Goal: Communication & Community: Answer question/provide support

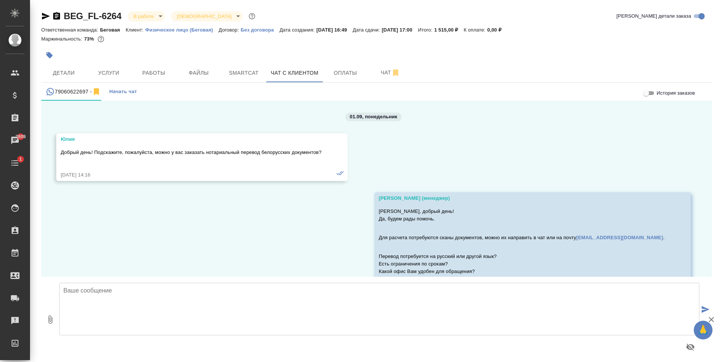
scroll to position [4116, 0]
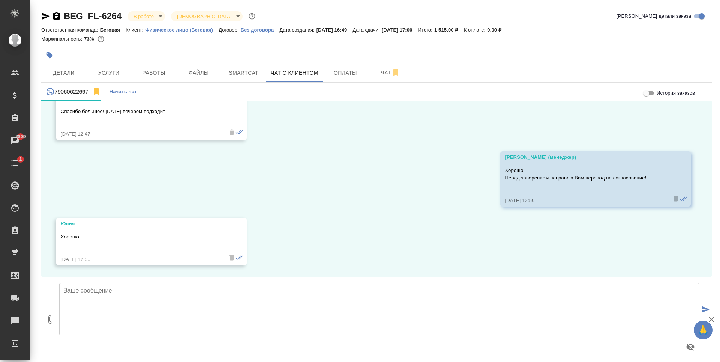
click at [117, 300] on textarea at bounding box center [379, 308] width 640 height 53
click at [139, 291] on textarea "Юлия, выполнили перевод. Пожалуйста, просмотрите" at bounding box center [379, 308] width 640 height 53
click at [243, 293] on textarea "Юлия, выполнили перевод! Пожалуйста, просмотрите" at bounding box center [379, 308] width 640 height 53
type textarea "Юлия, выполнили перевод! Пожалуйста, просмотрите на наличие ошибок."
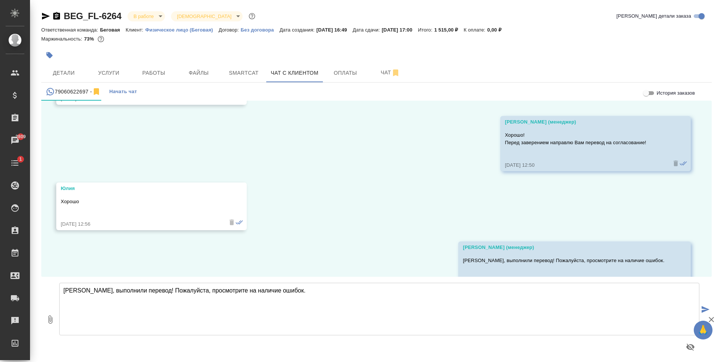
scroll to position [4175, 0]
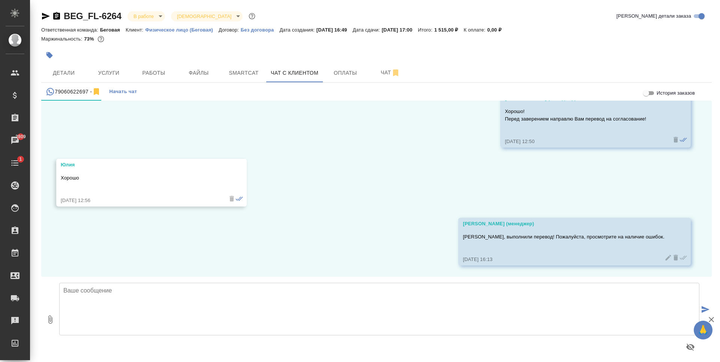
click at [53, 318] on icon "button" at bounding box center [50, 319] width 9 height 9
type input "C:\fakepath\Зелинский ЮН. Скан паспорта_ru.docx"
click at [702, 306] on icon "submit" at bounding box center [706, 309] width 8 height 7
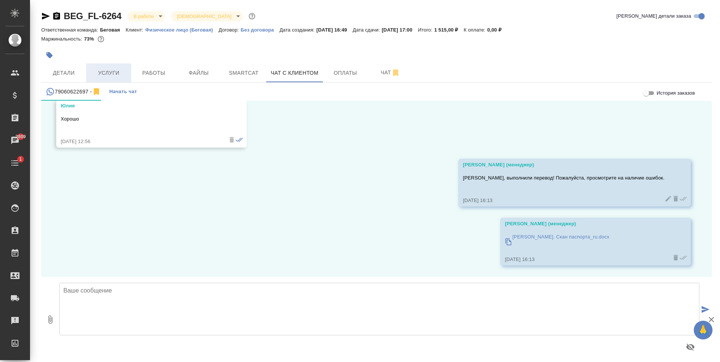
scroll to position [4234, 0]
click at [73, 75] on span "Детали" at bounding box center [64, 72] width 36 height 9
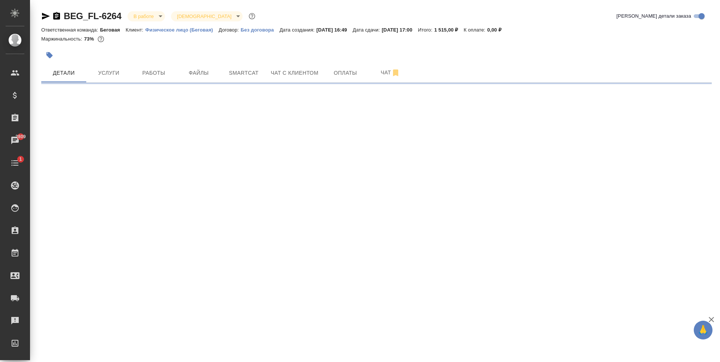
select select "RU"
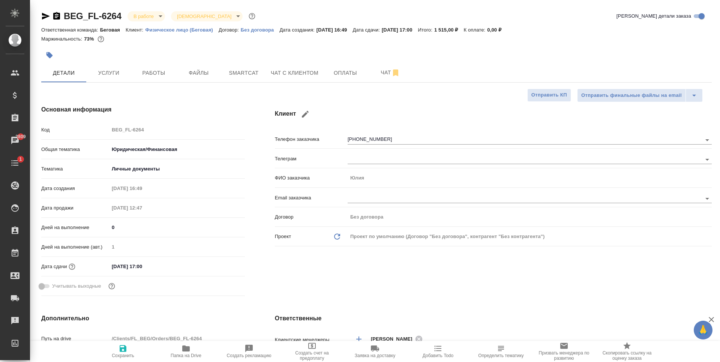
type textarea "x"
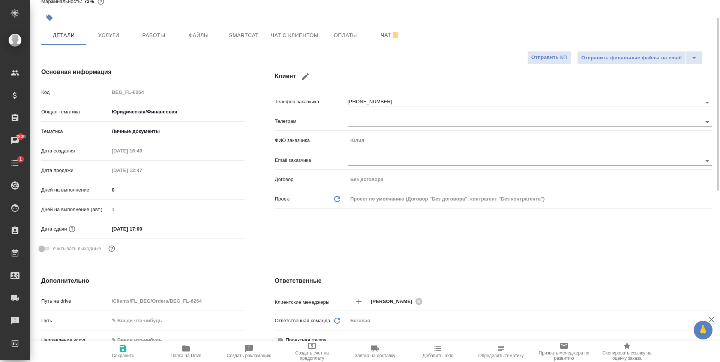
click at [172, 231] on input "08.09.2025 17:00" at bounding box center [142, 228] width 66 height 11
click at [219, 227] on icon "button" at bounding box center [223, 228] width 9 height 9
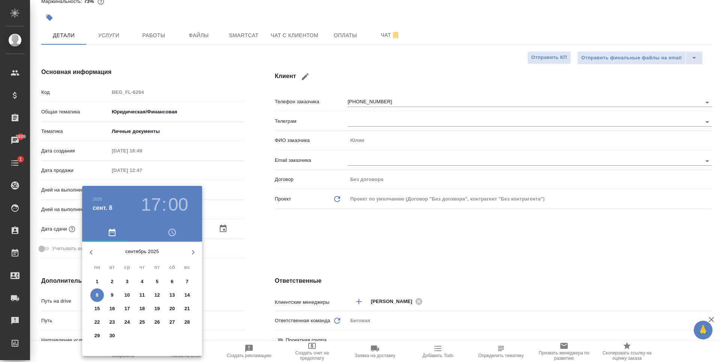
click at [112, 299] on button "9" at bounding box center [112, 295] width 14 height 14
type input "09.09.2025 17:00"
type textarea "x"
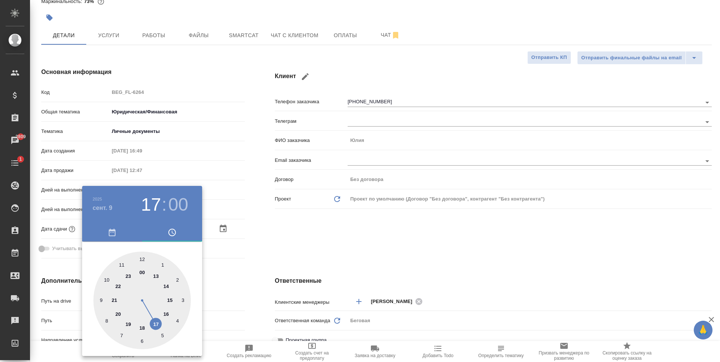
click at [273, 261] on div at bounding box center [360, 181] width 720 height 362
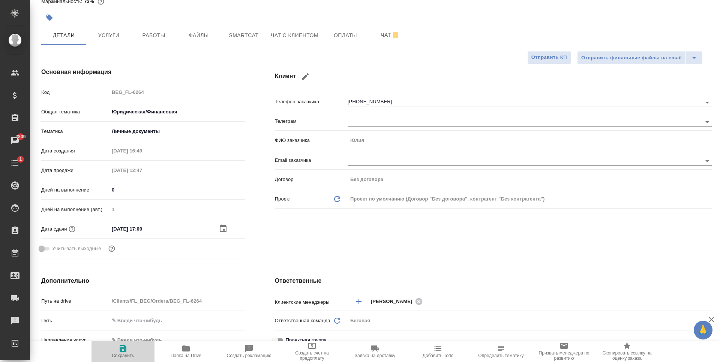
click at [133, 357] on span "Сохранить" at bounding box center [123, 355] width 23 height 5
type textarea "x"
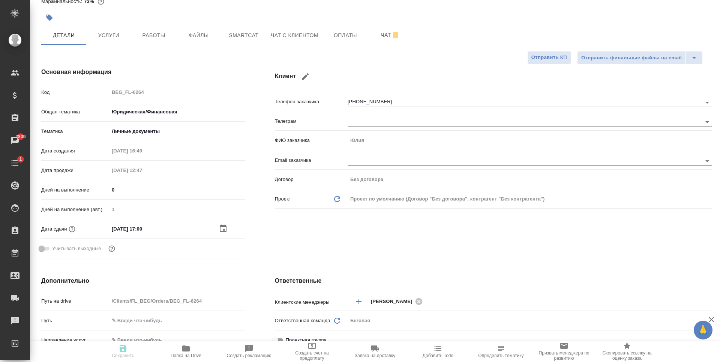
type textarea "x"
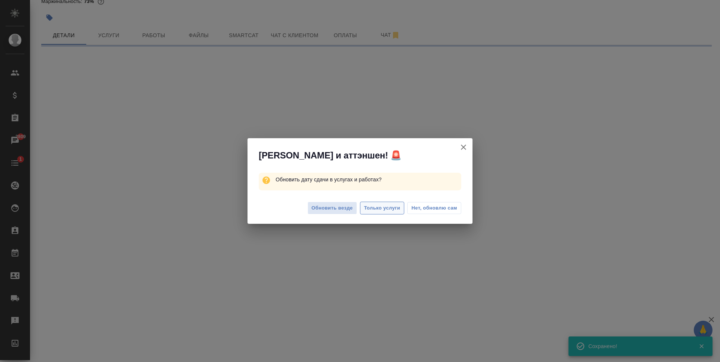
type input "completed"
click at [428, 203] on button "Нет, обновлю сам" at bounding box center [434, 208] width 54 height 12
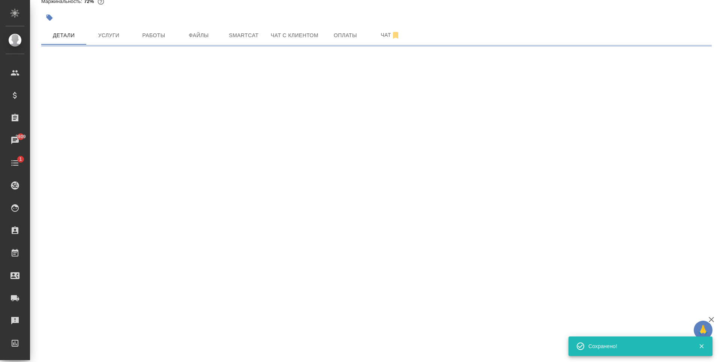
select select "RU"
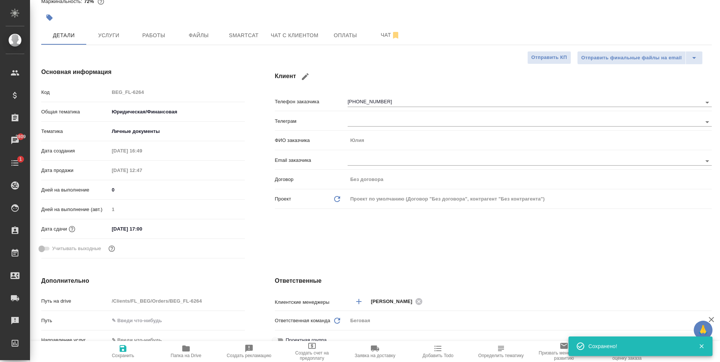
type textarea "x"
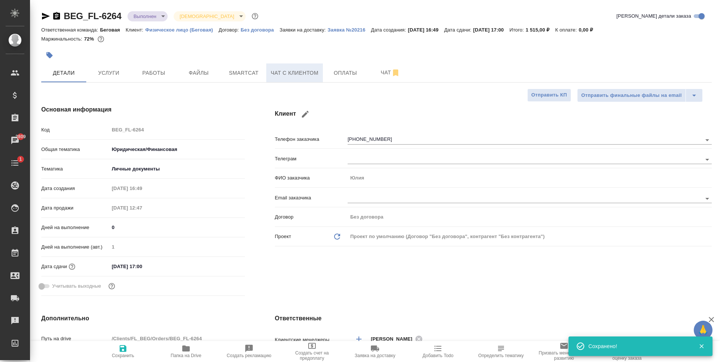
click at [311, 74] on span "Чат с клиентом" at bounding box center [295, 72] width 48 height 9
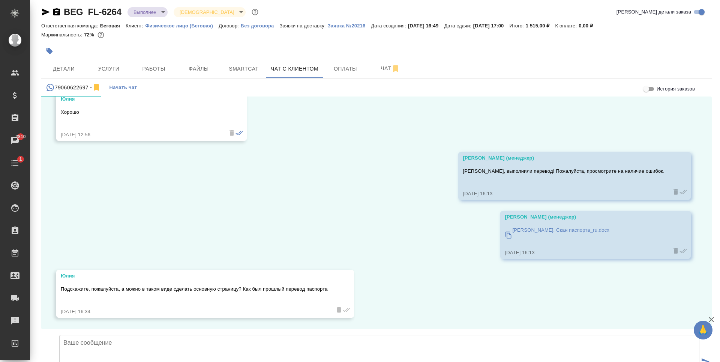
scroll to position [4293, 0]
click at [363, 335] on textarea at bounding box center [379, 361] width 640 height 53
click at [253, 335] on textarea "Юлия, если Вам так будет удобнее, мы, конечно, сможем поменять. Просто в таком …" at bounding box center [379, 361] width 640 height 53
click at [514, 335] on textarea "Юлия, если Вам так будет удобнее, мы, конечно, сможем поменять! Просто в таком …" at bounding box center [379, 361] width 640 height 53
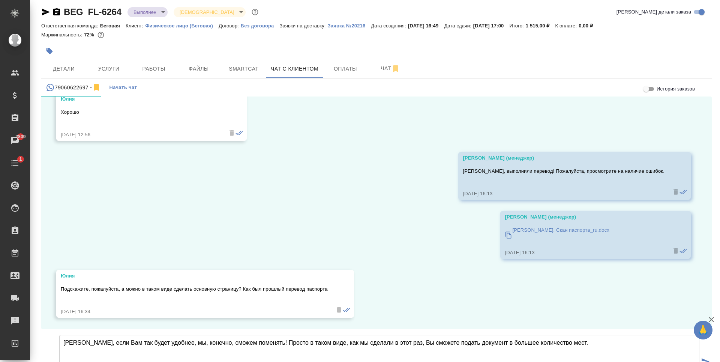
click at [567, 226] on p "[PERSON_NAME]. Скан паспорта_ru.docx" at bounding box center [560, 230] width 97 height 8
click at [546, 335] on textarea "[PERSON_NAME], если Вам так будет удобнее, мы, конечно, сможем поменять! Просто…" at bounding box center [379, 361] width 640 height 53
click at [565, 335] on textarea "Юлия, если Вам так будет удобнее, мы, конечно, сможем поменять! Просто в таком …" at bounding box center [379, 361] width 640 height 53
type textarea "Юлия, если Вам так будет удобнее, мы, конечно, сможем поменять! Просто в таком …"
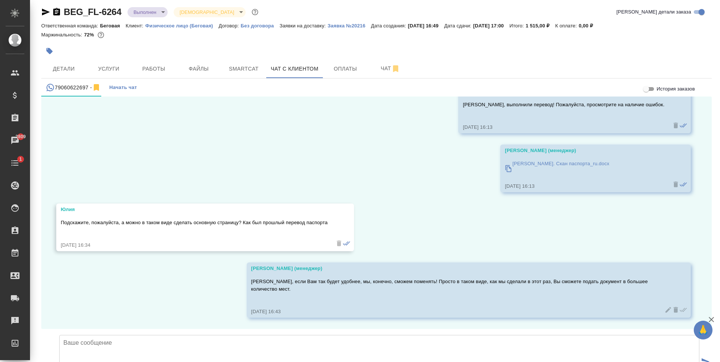
scroll to position [4359, 0]
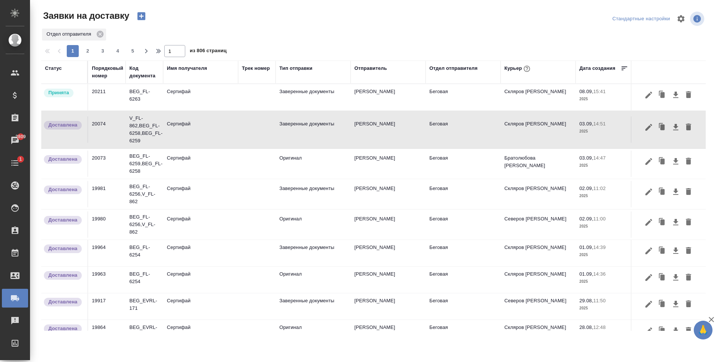
click at [144, 20] on icon "button" at bounding box center [141, 16] width 11 height 11
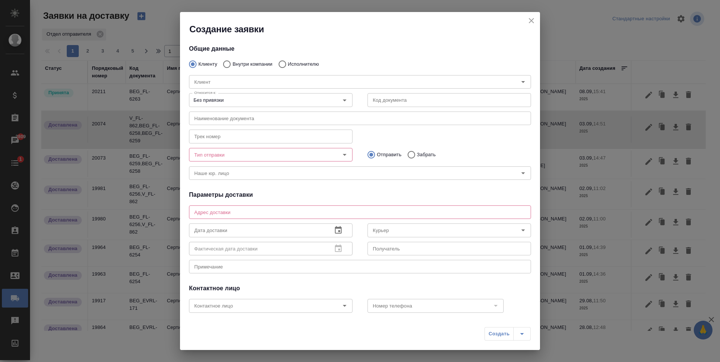
type input "[PERSON_NAME]"
click at [243, 65] on div "Клиент Клиент" at bounding box center [360, 81] width 357 height 33
click at [236, 63] on p "Внутри компании" at bounding box center [253, 64] width 40 height 8
click at [233, 63] on input "Внутри компании" at bounding box center [226, 64] width 14 height 16
radio input "true"
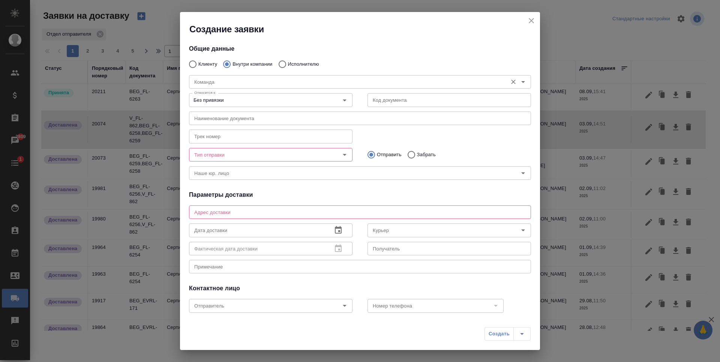
click at [217, 75] on div "Команда" at bounding box center [360, 82] width 342 height 14
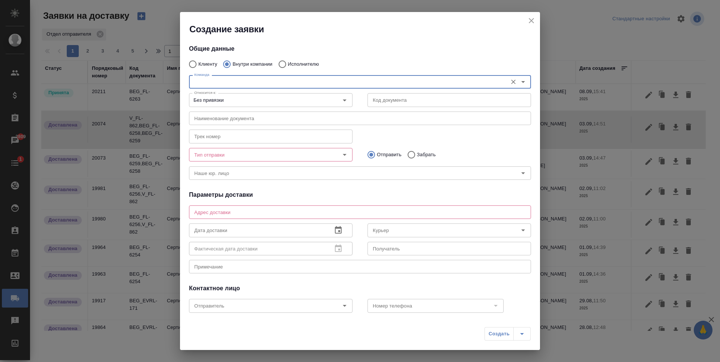
click at [265, 77] on input "Команда" at bounding box center [347, 81] width 312 height 9
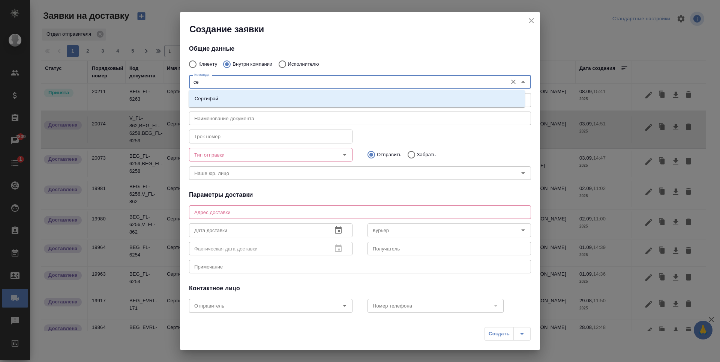
type input "сер"
click at [230, 94] on li "Сертифай" at bounding box center [357, 99] width 336 height 14
type textarea "Кузнецкий мост, д.7"
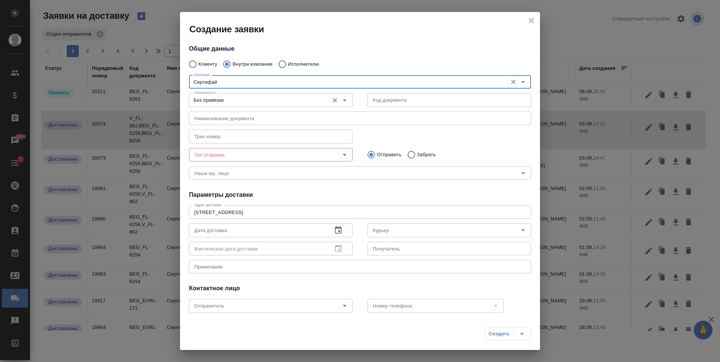
click at [347, 102] on button "Open" at bounding box center [344, 100] width 11 height 11
type input "Сертифай"
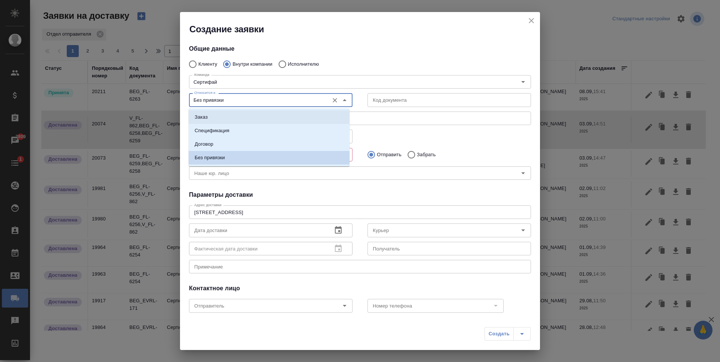
click at [237, 119] on li "Заказ" at bounding box center [269, 117] width 161 height 14
type input "Заказ"
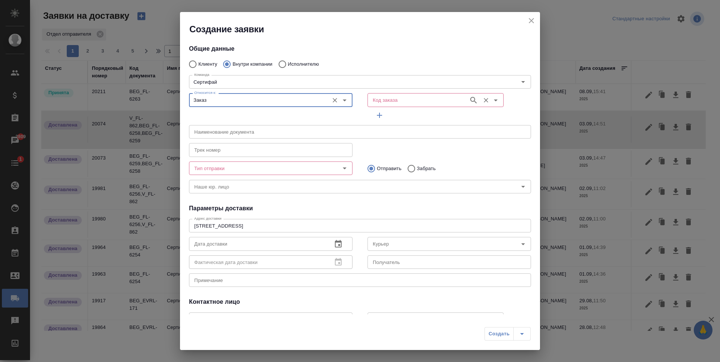
click at [407, 99] on input "Код заказа" at bounding box center [417, 99] width 95 height 9
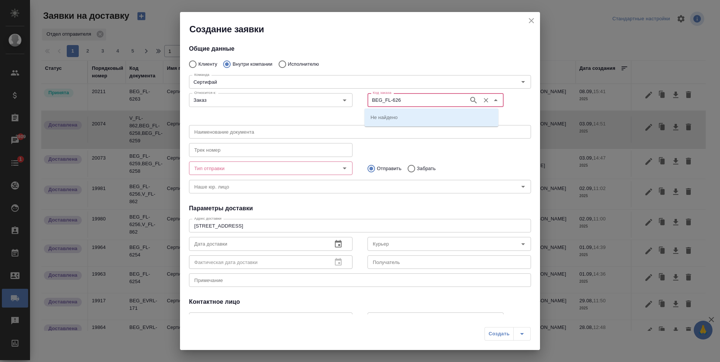
type input "BEG_FL-6264"
drag, startPoint x: 459, startPoint y: 95, endPoint x: 464, endPoint y: 98, distance: 6.2
click at [461, 95] on div "BEG_FL-6264 Код заказа" at bounding box center [436, 100] width 136 height 14
click at [470, 99] on icon "button" at bounding box center [473, 100] width 6 height 6
click at [404, 119] on li "BEG_FL-6264" at bounding box center [432, 117] width 134 height 14
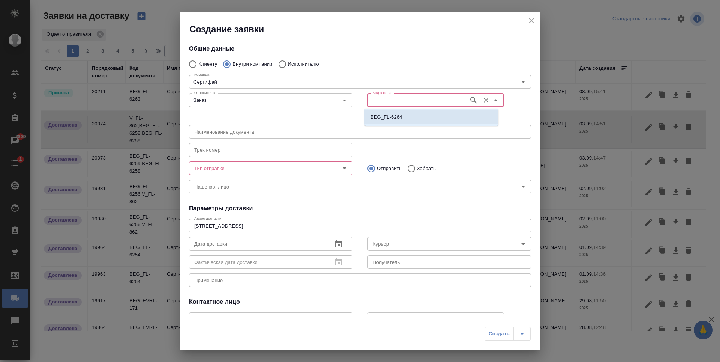
type input "(МБ) ООО "Монблан""
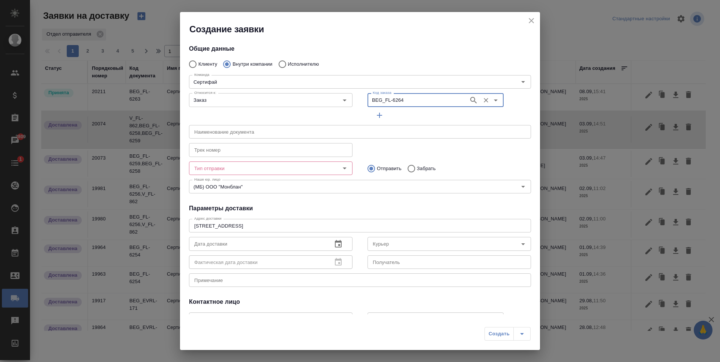
click at [340, 169] on icon "Open" at bounding box center [344, 168] width 9 height 9
type input "BEG_FL-6264"
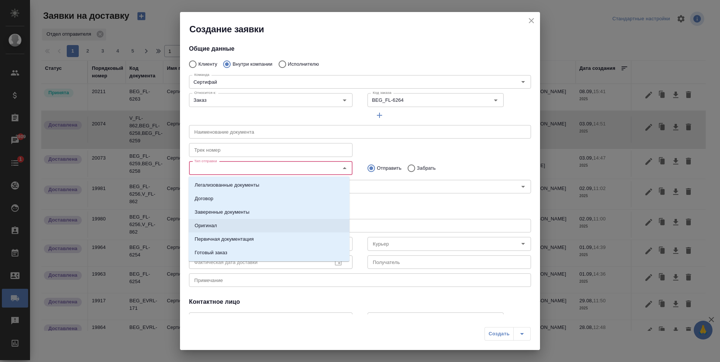
click at [235, 228] on li "Оригинал" at bounding box center [269, 226] width 161 height 14
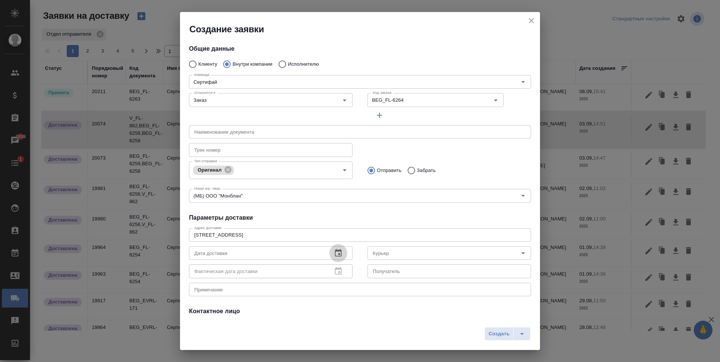
click at [339, 256] on icon "button" at bounding box center [338, 252] width 9 height 9
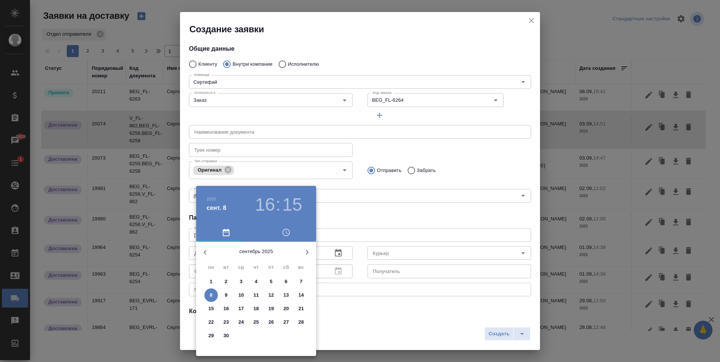
click at [223, 293] on span "9" at bounding box center [226, 295] width 14 height 8
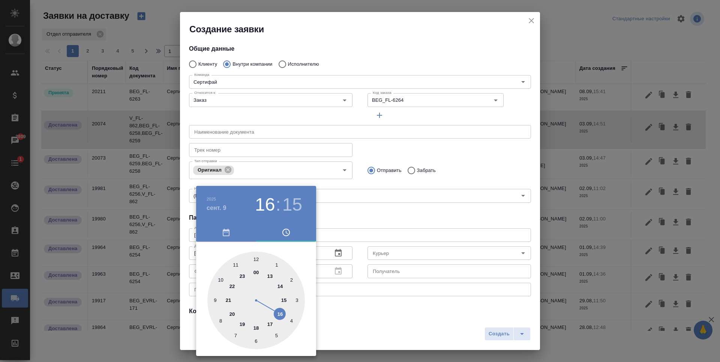
click at [235, 266] on div at bounding box center [256, 300] width 98 height 98
click at [255, 260] on div at bounding box center [256, 300] width 98 height 98
type input "09.09.2025 11:00"
click at [357, 180] on div at bounding box center [360, 181] width 720 height 362
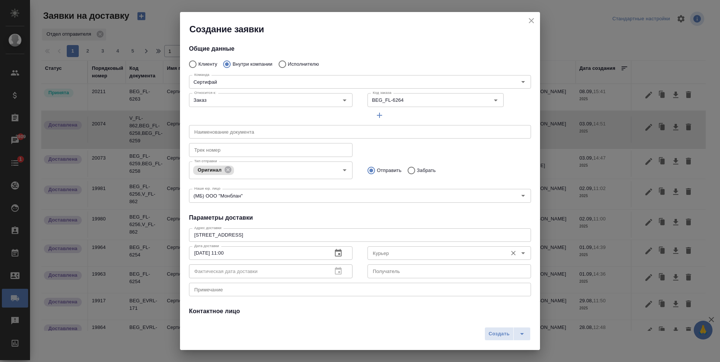
click at [437, 257] on input "Курьер" at bounding box center [437, 252] width 134 height 9
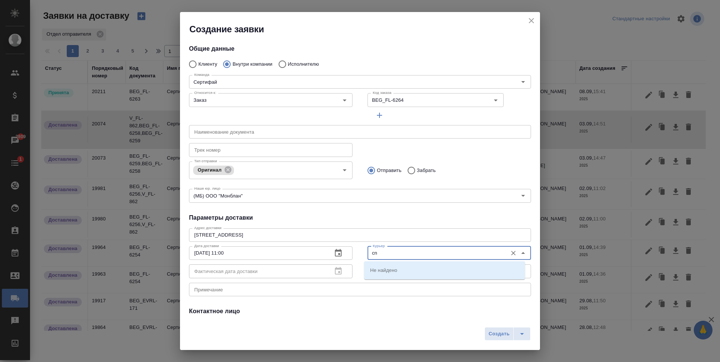
type input "c"
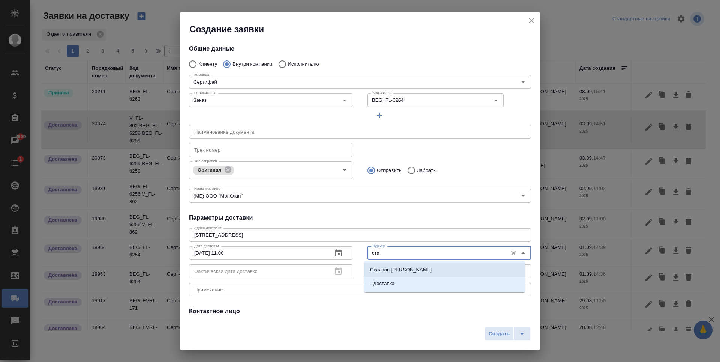
click at [438, 272] on li "Скляров Станислав" at bounding box center [444, 270] width 161 height 14
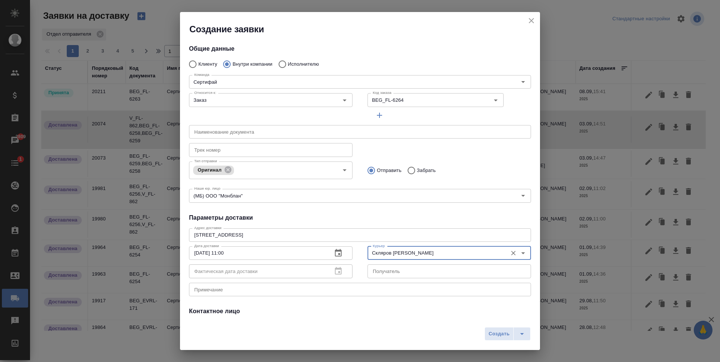
type input "Скляров Станислав"
click at [297, 291] on textarea at bounding box center [360, 289] width 332 height 6
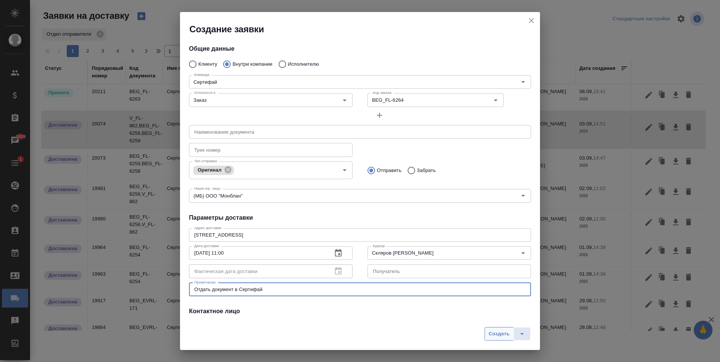
type textarea "Отдать документ в Сертифай"
click at [507, 329] on span "Создать" at bounding box center [499, 333] width 21 height 9
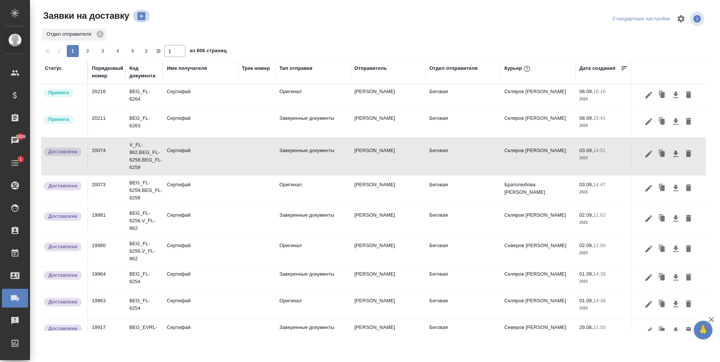
click at [145, 14] on icon "button" at bounding box center [141, 16] width 8 height 8
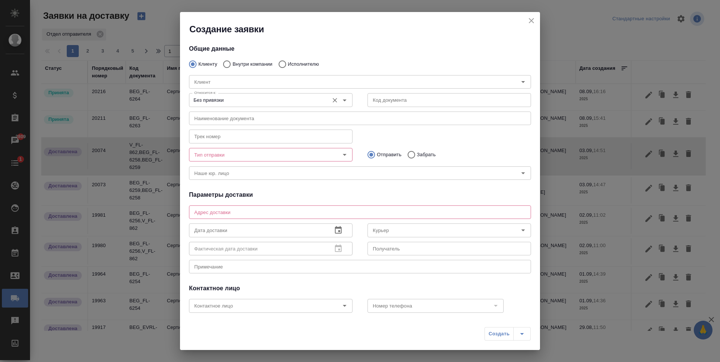
click at [344, 100] on icon "Open" at bounding box center [344, 100] width 9 height 9
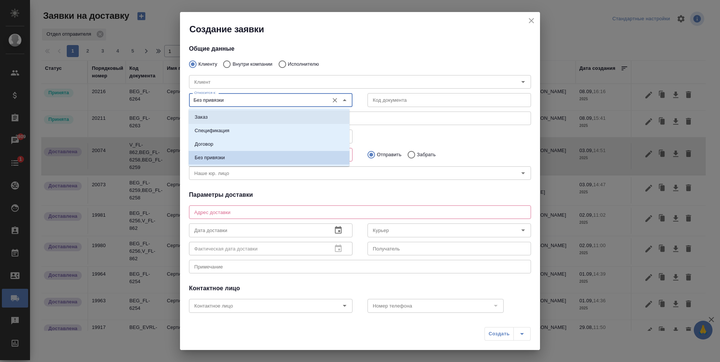
click at [263, 117] on li "Заказ" at bounding box center [269, 117] width 161 height 14
type input "Заказ"
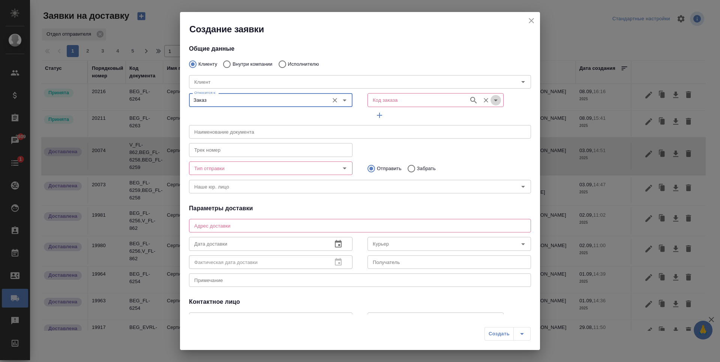
click at [491, 102] on icon "Open" at bounding box center [495, 100] width 9 height 9
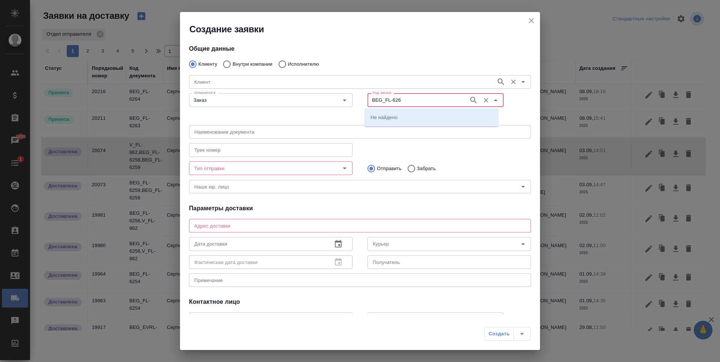
type input "BEG_FL-6263"
click at [472, 102] on icon "button" at bounding box center [473, 100] width 9 height 9
click at [409, 117] on li "BEG_FL-6263" at bounding box center [432, 117] width 134 height 14
type input "(МБ) ООО "Монблан""
type input "BEG_FL-6263"
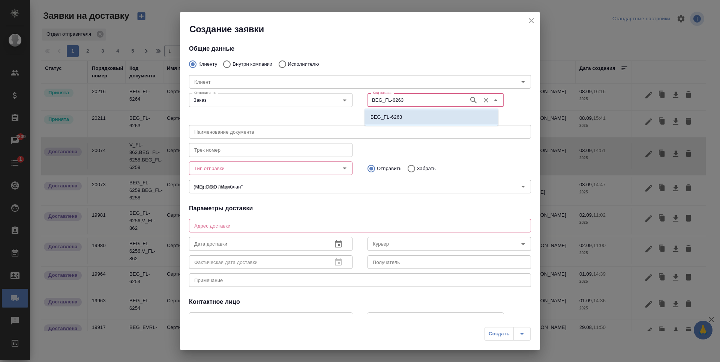
type input "Физическое лицо (Беговая)"
type textarea "-"
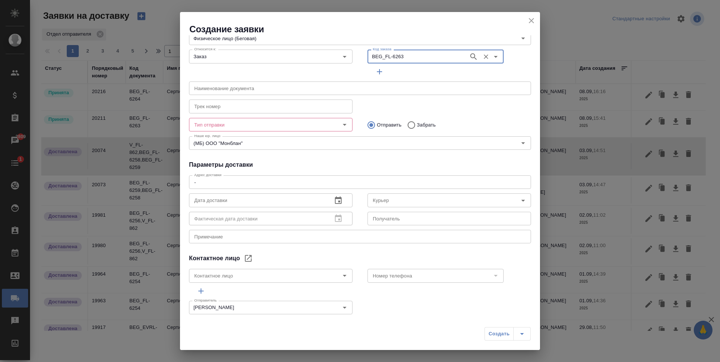
scroll to position [53, 0]
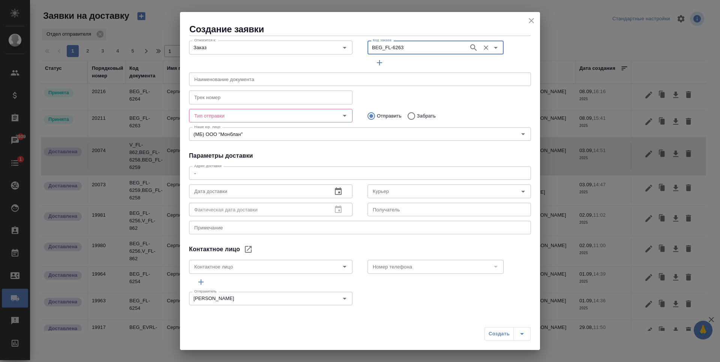
type input "BEG_FL-6263"
click at [336, 195] on icon "button" at bounding box center [338, 190] width 9 height 9
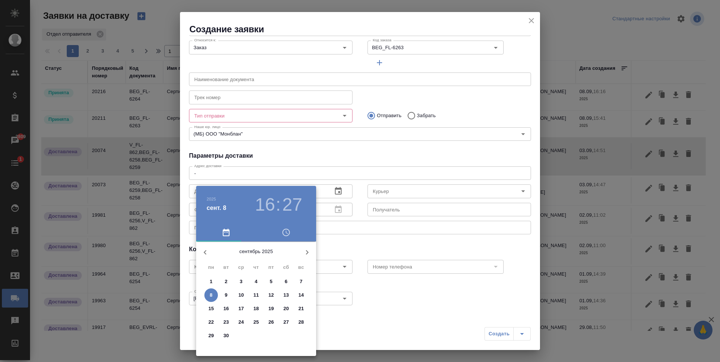
click at [371, 150] on div at bounding box center [360, 181] width 720 height 362
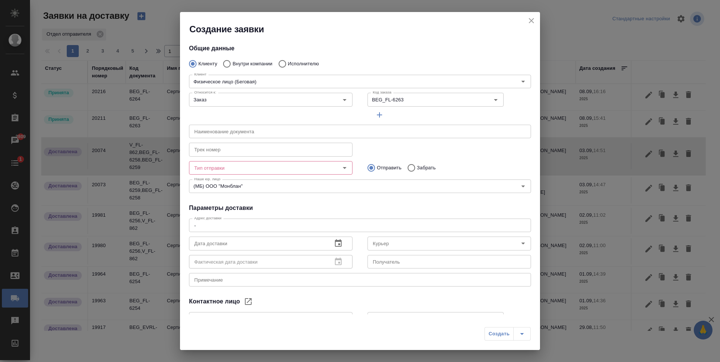
scroll to position [0, 0]
click at [339, 162] on div "Тип отправки" at bounding box center [271, 168] width 164 height 14
click at [343, 168] on icon "Open" at bounding box center [345, 168] width 4 height 2
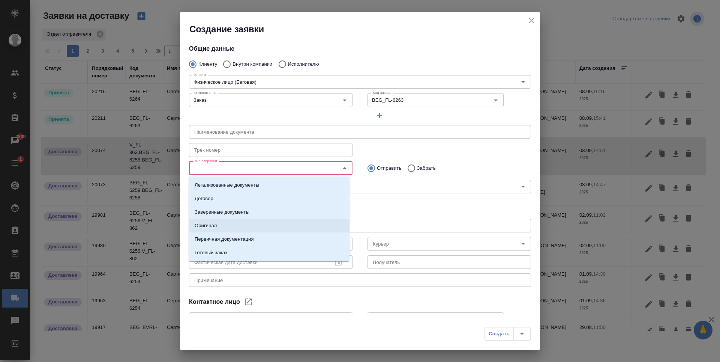
click at [253, 225] on li "Оригинал" at bounding box center [269, 226] width 161 height 14
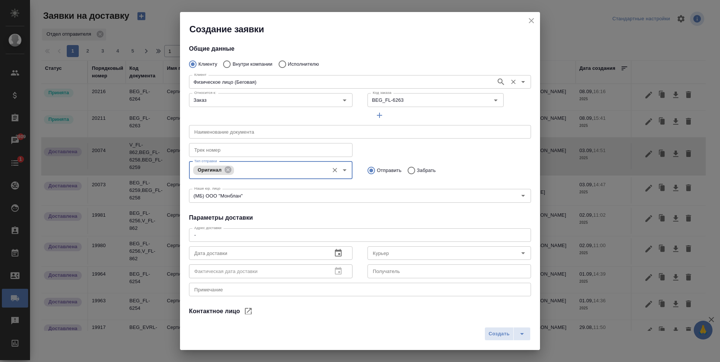
click at [279, 75] on div "Физическое лицо (Беговая) Клиент" at bounding box center [360, 82] width 342 height 14
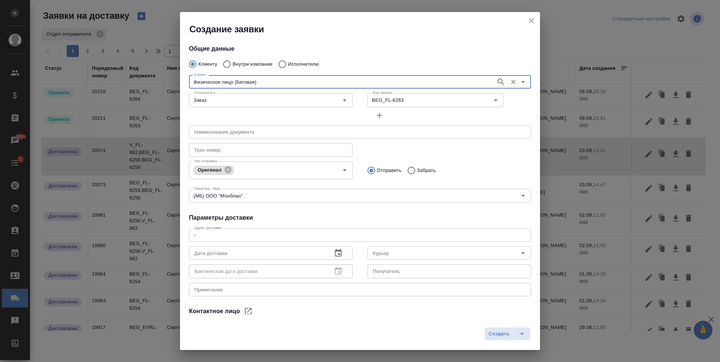
click at [266, 67] on div "Клиент Физическое лицо (Беговая) Клиент" at bounding box center [360, 81] width 357 height 33
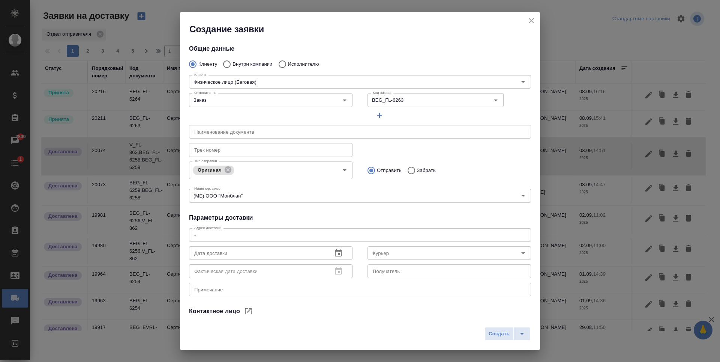
click at [259, 64] on p "Внутри компании" at bounding box center [253, 64] width 40 height 8
click at [233, 64] on input "Внутри компании" at bounding box center [226, 64] width 14 height 16
radio input "true"
click at [269, 76] on div "Команда" at bounding box center [360, 82] width 342 height 14
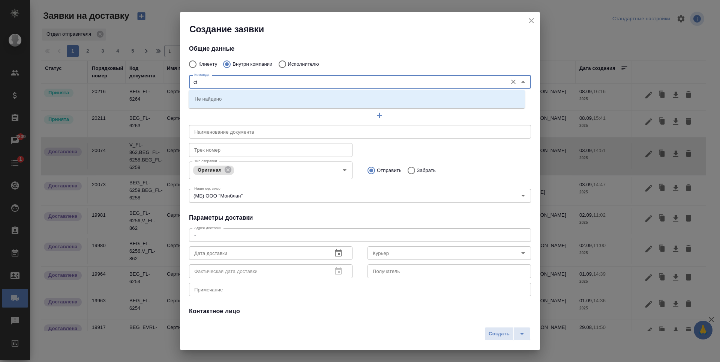
type input "c"
type input "серт"
click at [245, 93] on li "Сертифай" at bounding box center [357, 99] width 336 height 14
type textarea "Кузнецкий мост, д.7"
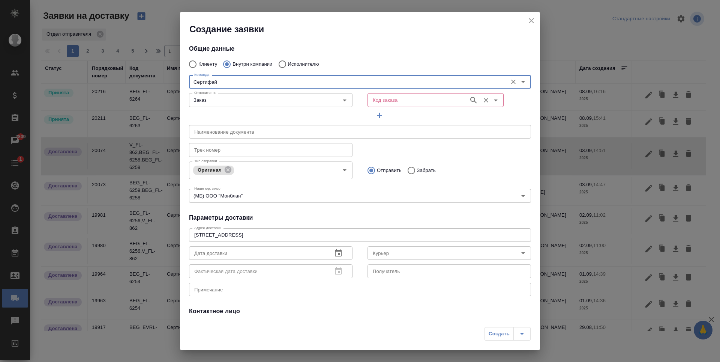
type input "Сертифай"
click at [398, 96] on input "Код заказа" at bounding box center [417, 99] width 95 height 9
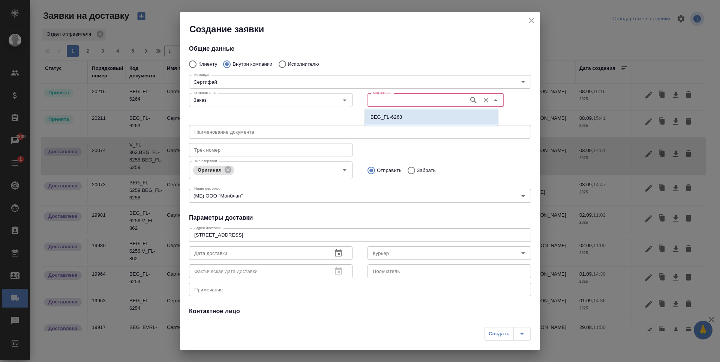
click at [423, 124] on ul "BEG_FL-6263" at bounding box center [432, 123] width 134 height 14
click at [423, 118] on li "BEG_FL-6263" at bounding box center [432, 117] width 134 height 14
type input "BEG_FL-6263"
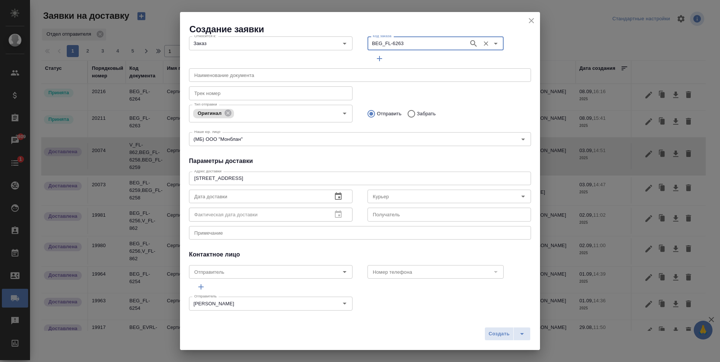
scroll to position [62, 0]
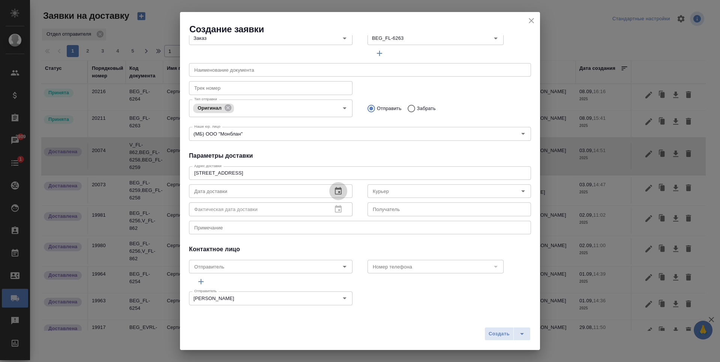
click at [335, 194] on icon "button" at bounding box center [338, 191] width 7 height 8
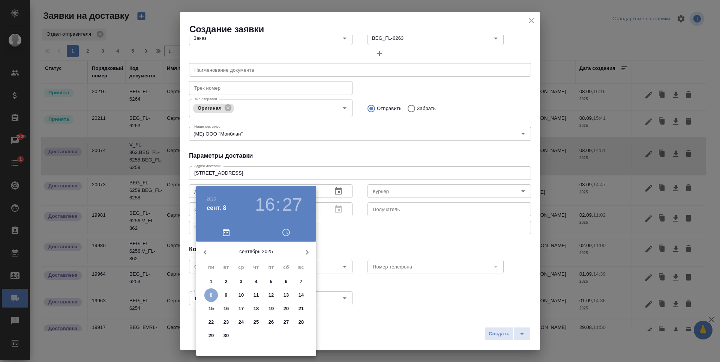
click at [211, 296] on p "8" at bounding box center [211, 295] width 3 height 8
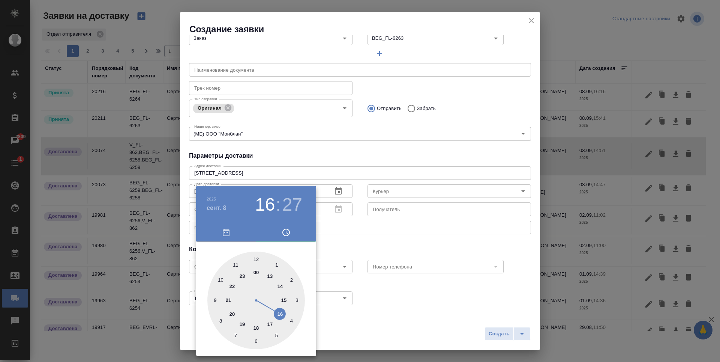
click at [270, 203] on h3 "16" at bounding box center [265, 204] width 20 height 21
click at [222, 280] on div at bounding box center [256, 300] width 98 height 98
click at [258, 259] on div at bounding box center [256, 300] width 98 height 98
type input "08.09.2025 10:00"
click at [400, 220] on div at bounding box center [360, 181] width 720 height 362
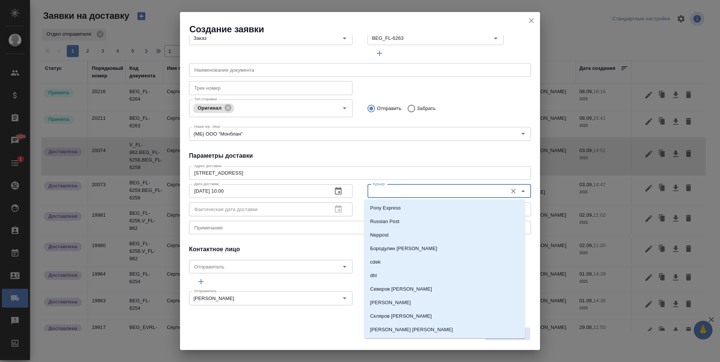
click at [450, 189] on input "Курьер" at bounding box center [437, 190] width 134 height 9
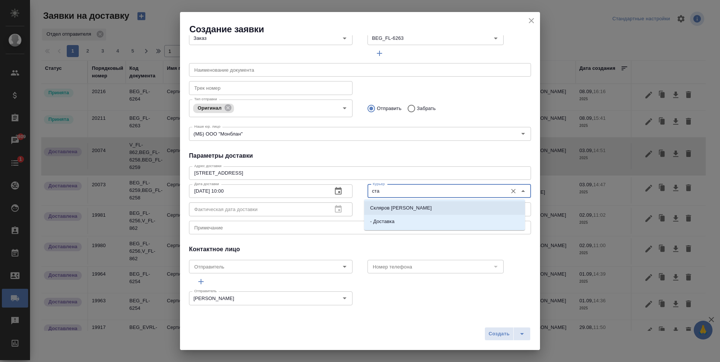
click at [419, 206] on li "Скляров Станислав" at bounding box center [444, 208] width 161 height 14
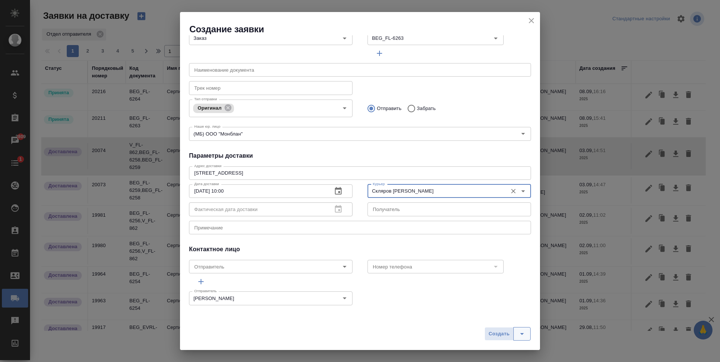
type input "Скляров Станислав"
click at [514, 336] on button "split button" at bounding box center [522, 334] width 17 height 14
click at [505, 330] on span "Создать" at bounding box center [499, 333] width 21 height 9
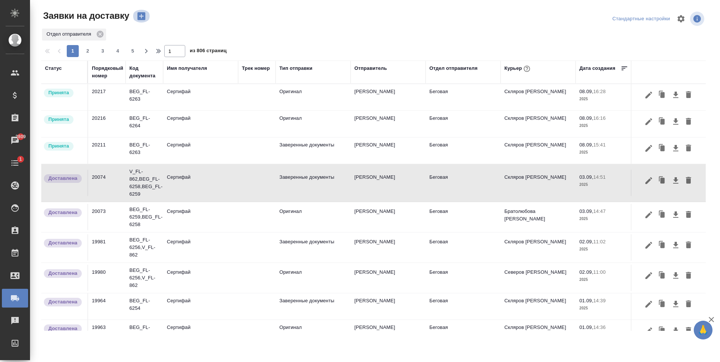
click at [142, 14] on icon "button" at bounding box center [141, 16] width 8 height 8
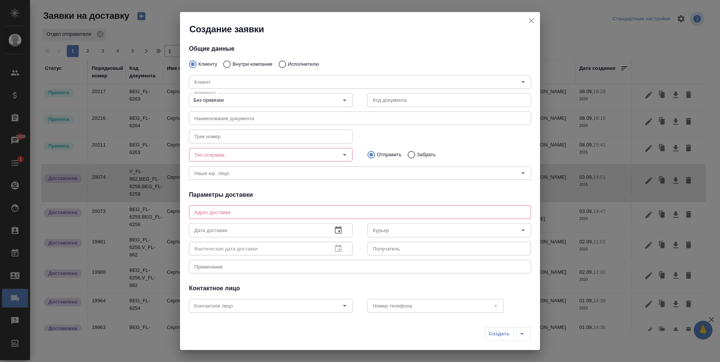
click at [245, 57] on label "Внутри компании" at bounding box center [245, 64] width 53 height 16
click at [233, 57] on input "Внутри компании" at bounding box center [226, 64] width 14 height 16
radio input "true"
click at [258, 75] on div "Команда" at bounding box center [360, 82] width 342 height 14
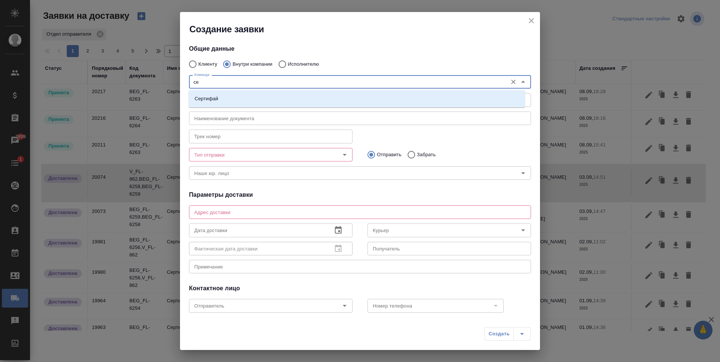
type input "сер"
click at [249, 104] on li "Сертифай" at bounding box center [357, 99] width 336 height 14
type textarea "Кузнецкий мост, д.7"
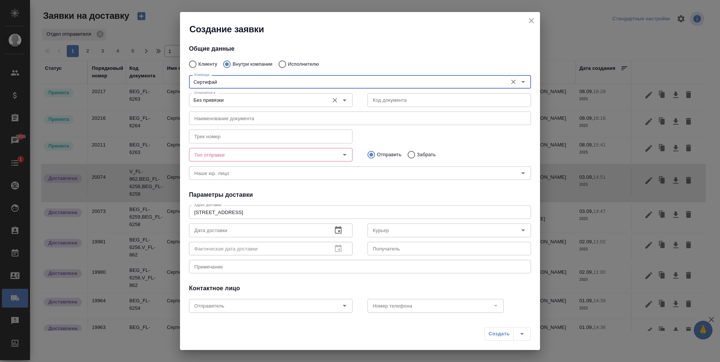
click at [340, 99] on icon "Open" at bounding box center [344, 100] width 9 height 9
type input "Сертифай"
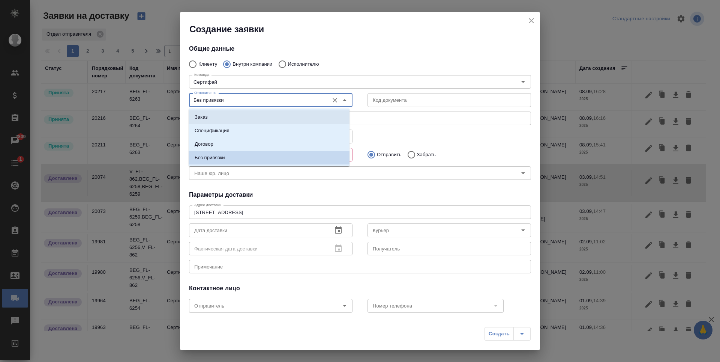
click at [240, 119] on li "Заказ" at bounding box center [269, 117] width 161 height 14
type input "Заказ"
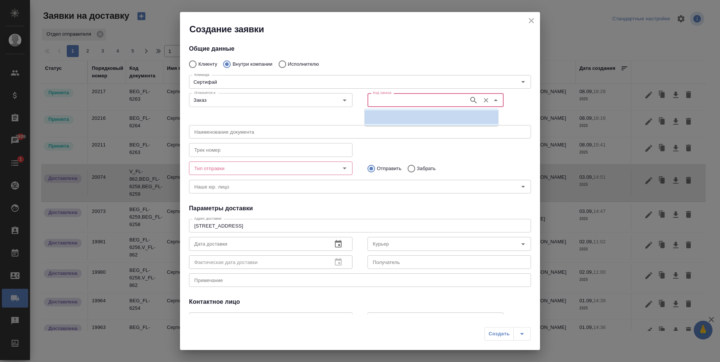
click at [433, 104] on input "Код заказа" at bounding box center [417, 99] width 95 height 9
click at [399, 100] on input "BEG_FL-62761" at bounding box center [417, 99] width 95 height 9
type input "BEG_FL-6261"
click at [470, 96] on icon "button" at bounding box center [473, 100] width 9 height 9
click at [410, 119] on li "BEG_FL-6261" at bounding box center [432, 117] width 134 height 14
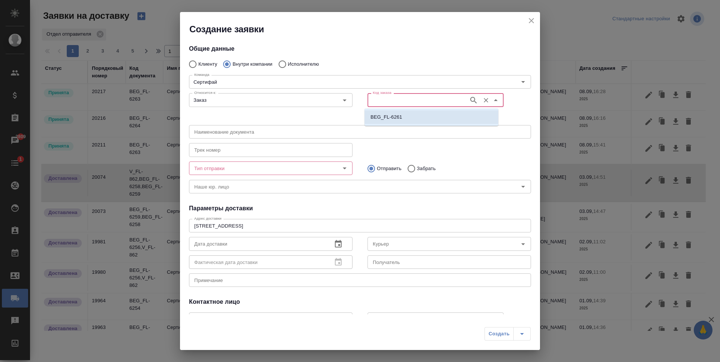
type input "(МБ) ООО "Монблан""
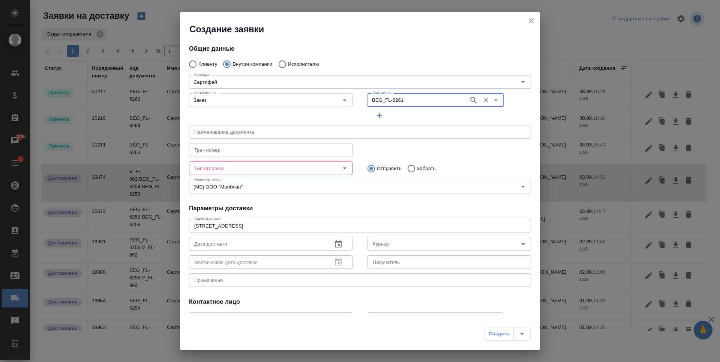
click at [340, 172] on icon "Open" at bounding box center [344, 168] width 9 height 9
type input "BEG_FL-6261"
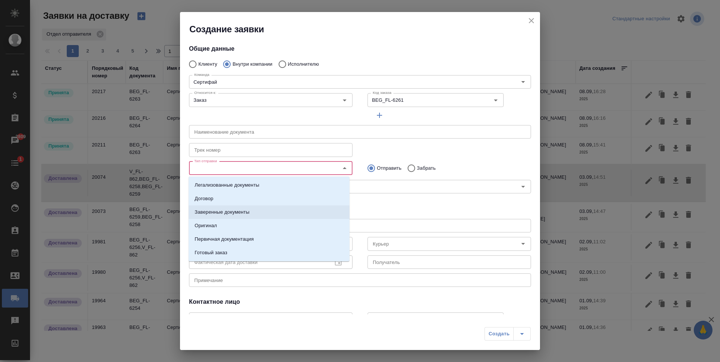
click at [285, 208] on li "Заверенные документы" at bounding box center [269, 212] width 161 height 14
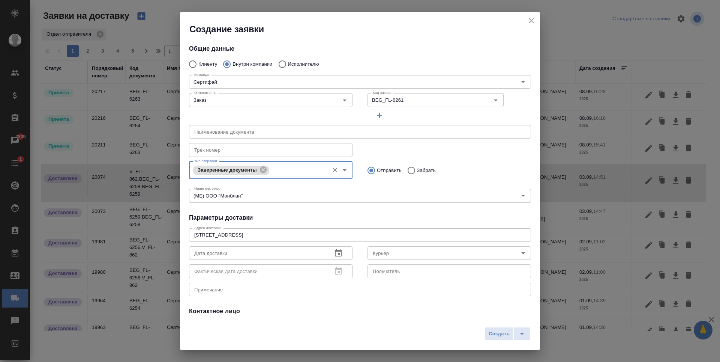
click at [423, 171] on p "Забрать" at bounding box center [426, 171] width 19 height 8
click at [417, 171] on input "Забрать" at bounding box center [411, 170] width 14 height 16
radio input "true"
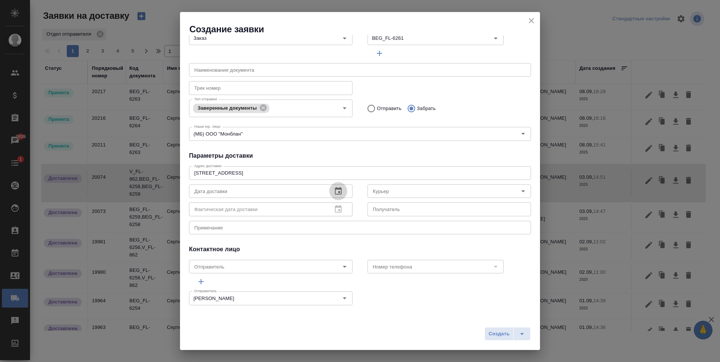
click at [340, 192] on button "button" at bounding box center [338, 191] width 18 height 18
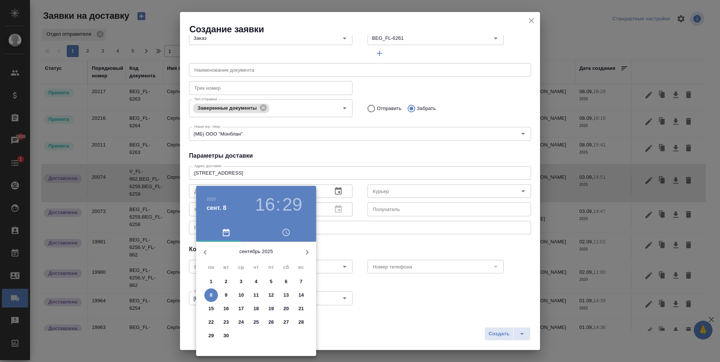
click at [239, 291] on p "10" at bounding box center [242, 295] width 6 height 8
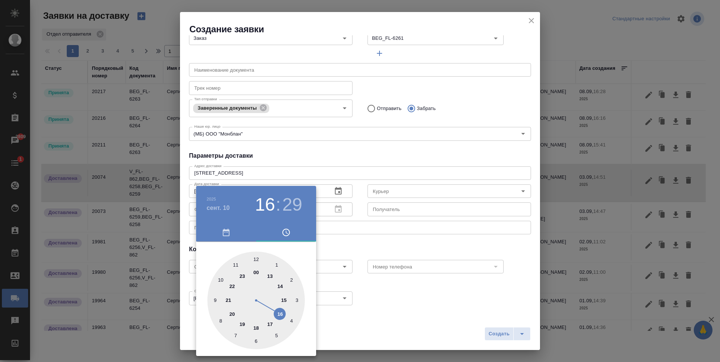
click at [220, 279] on div at bounding box center [256, 300] width 98 height 98
click at [255, 257] on div at bounding box center [256, 300] width 98 height 98
type input "10.09.2025 10:00"
click at [383, 218] on div at bounding box center [360, 181] width 720 height 362
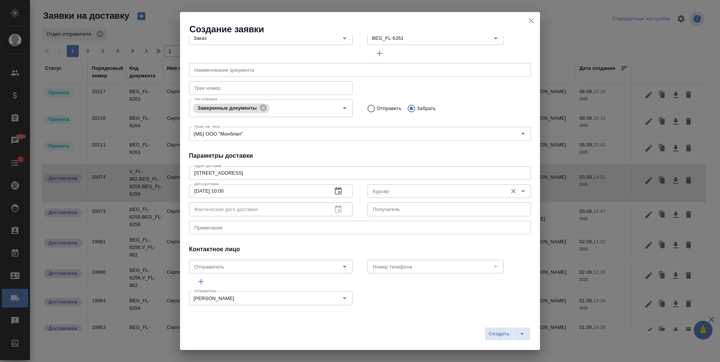
click at [407, 189] on input "Курьер" at bounding box center [437, 190] width 134 height 9
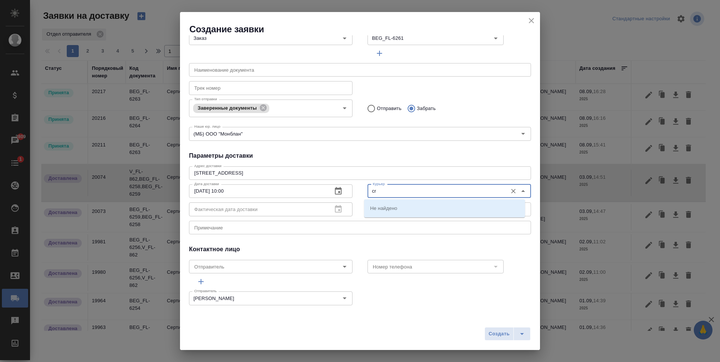
type input "c"
click at [426, 205] on li "Скляров Станислав" at bounding box center [444, 208] width 161 height 14
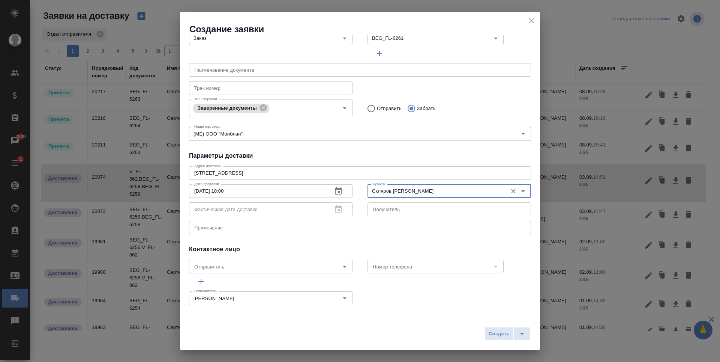
type input "Скляров Станислав"
click at [323, 226] on textarea at bounding box center [360, 227] width 332 height 6
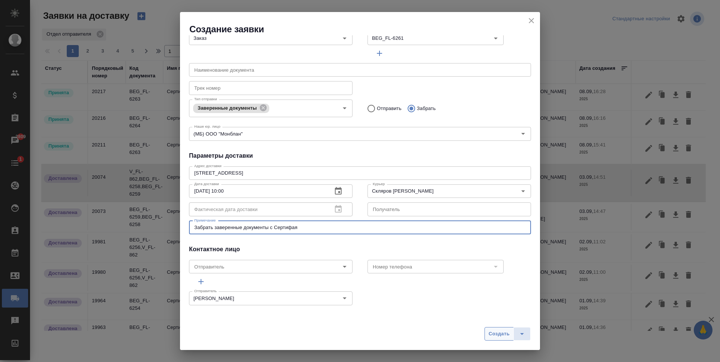
type textarea "Забрать заверенные документы с Сертифая"
click at [490, 333] on span "Создать" at bounding box center [499, 333] width 21 height 9
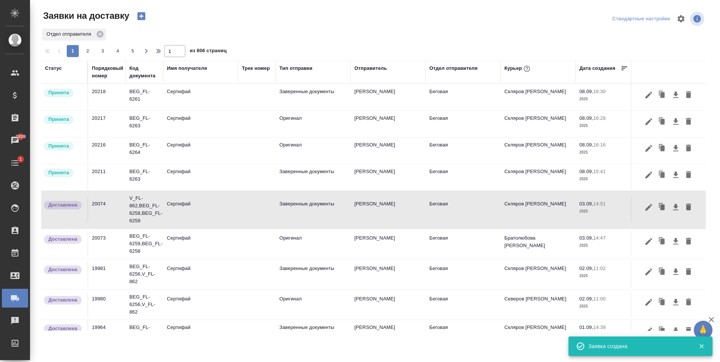
click at [231, 99] on td "Сертифай" at bounding box center [200, 97] width 75 height 26
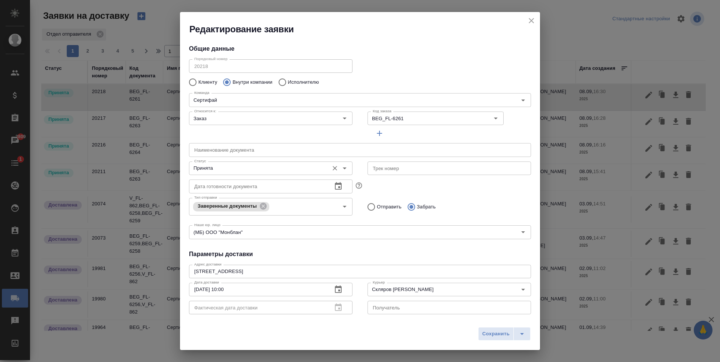
click at [345, 167] on icon "Open" at bounding box center [344, 168] width 9 height 9
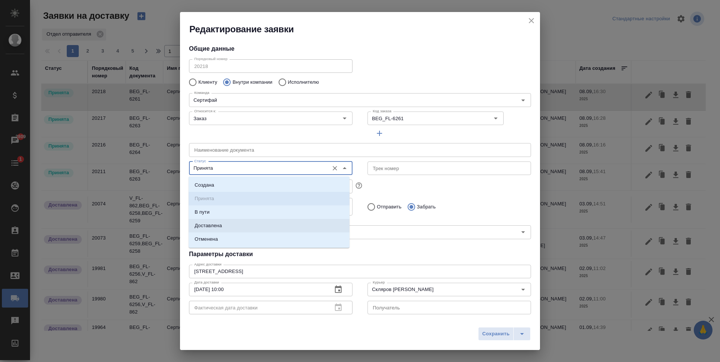
click at [263, 223] on li "Доставлена" at bounding box center [269, 226] width 161 height 14
type input "Доставлена"
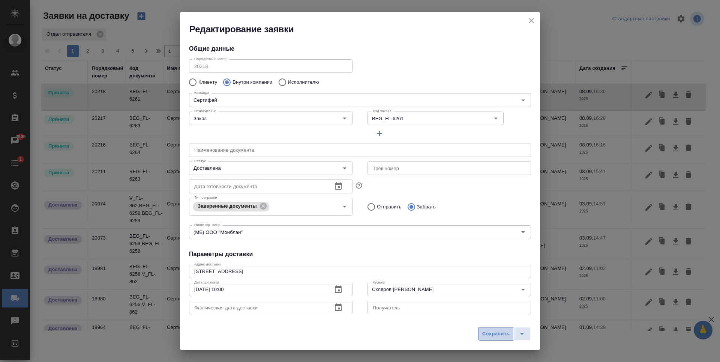
click at [485, 329] on span "Сохранить" at bounding box center [495, 333] width 27 height 9
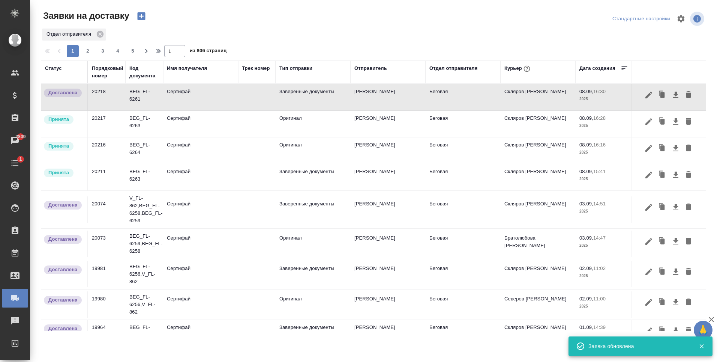
click at [230, 123] on td "Сертифай" at bounding box center [200, 124] width 75 height 26
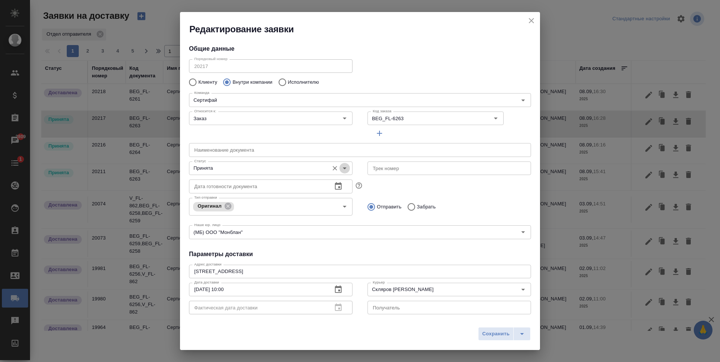
click at [344, 168] on icon "Open" at bounding box center [344, 168] width 9 height 9
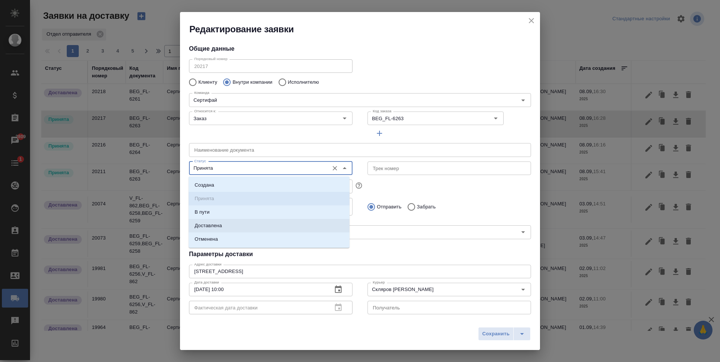
click at [271, 223] on li "Доставлена" at bounding box center [269, 226] width 161 height 14
type input "Доставлена"
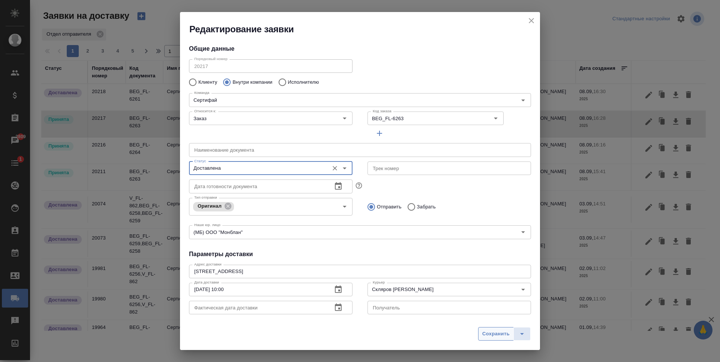
click at [506, 334] on span "Сохранить" at bounding box center [495, 333] width 27 height 9
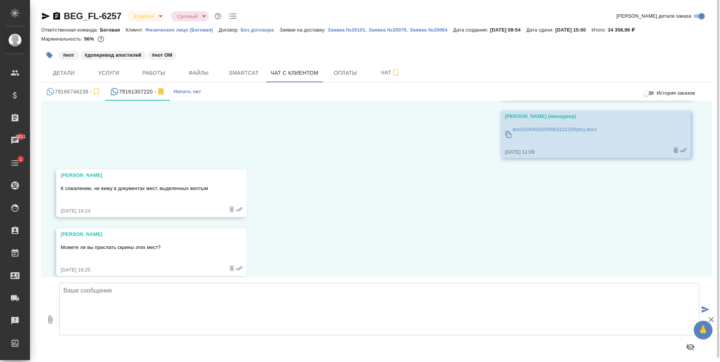
scroll to position [562, 0]
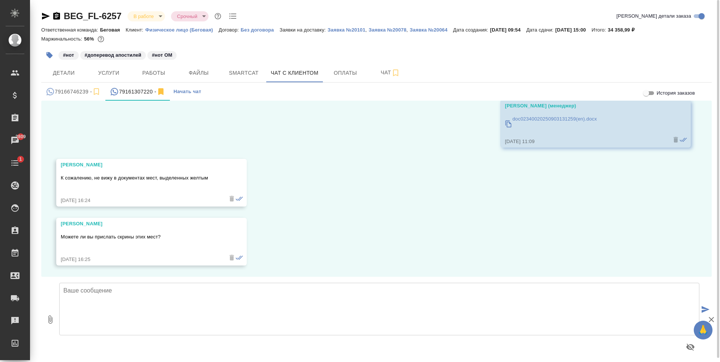
click at [323, 317] on textarea at bounding box center [379, 308] width 640 height 53
type textarea "Да, конечно!"
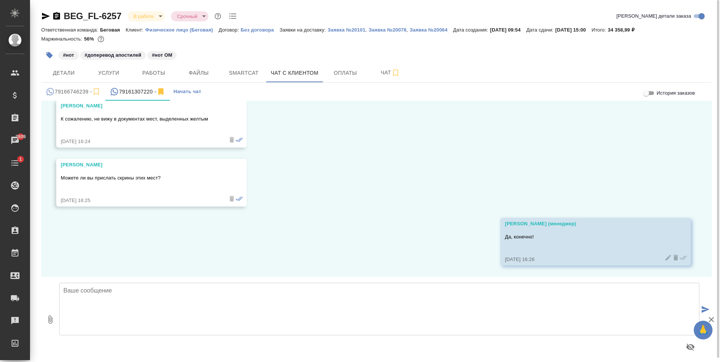
click at [55, 318] on button "0" at bounding box center [50, 318] width 18 height 85
type input "C:\fakepath\2025-09-08_16-33-02.png"
click at [710, 307] on button "submit" at bounding box center [706, 310] width 12 height 104
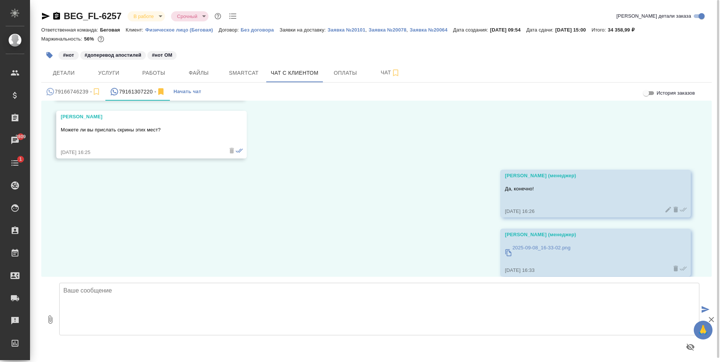
scroll to position [856, 0]
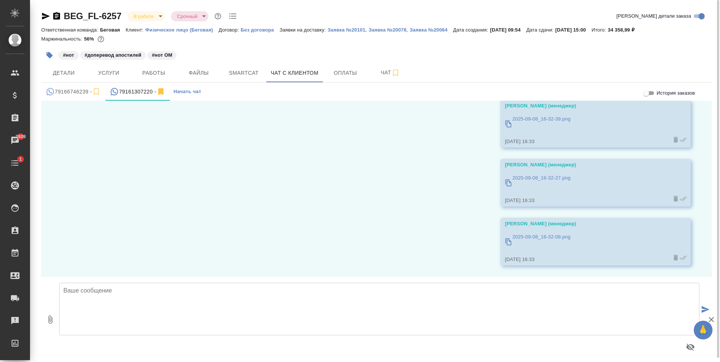
click at [348, 309] on textarea at bounding box center [379, 308] width 640 height 53
click at [269, 290] on textarea "Если что-то не сможете разобрать в печатях, мы так и оставим слово illegible." at bounding box center [379, 308] width 640 height 53
click at [83, 347] on icon "button" at bounding box center [86, 346] width 9 height 9
click at [310, 295] on textarea "Если что-то не сможете разобрать в печатях, мы так и оставим слово illegible." at bounding box center [379, 308] width 640 height 53
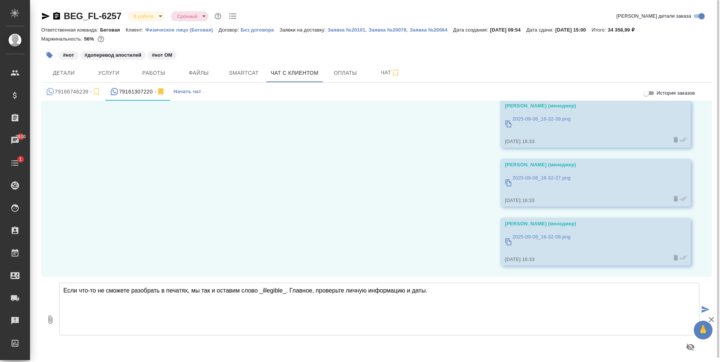
type textarea "Если что-то не сможете разобрать в печатях, мы так и оставим слово _illegible_.…"
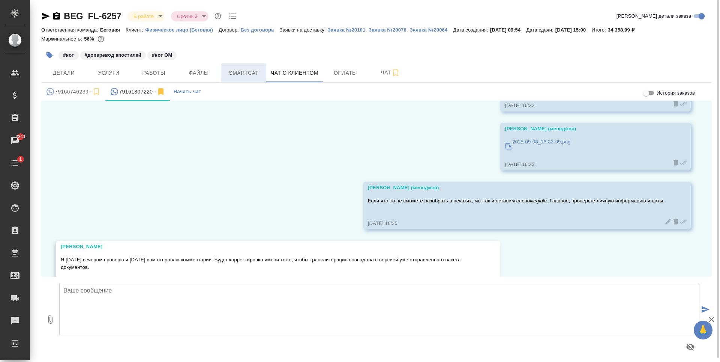
scroll to position [982, 0]
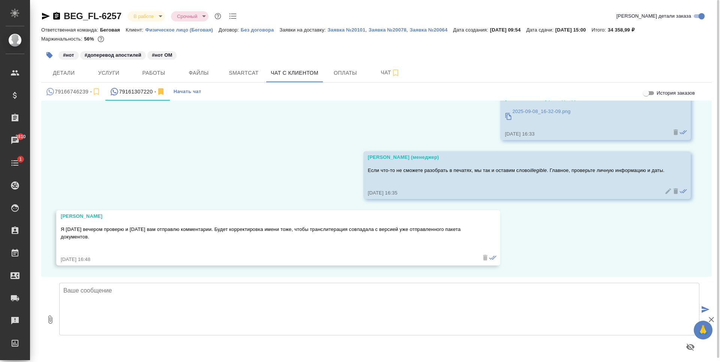
click at [312, 307] on textarea at bounding box center [379, 308] width 640 height 53
click at [69, 292] on textarea "Да, Евгения" at bounding box center [379, 308] width 640 height 53
click at [154, 296] on textarea "Хорошо, Евгения" at bounding box center [379, 308] width 640 height 53
type textarea "Хорошо, Евгения!"
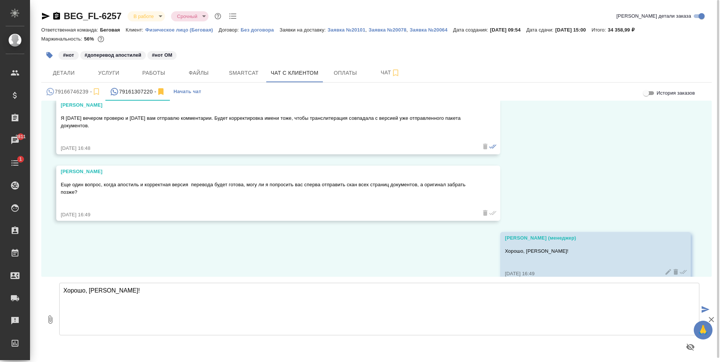
scroll to position [1107, 0]
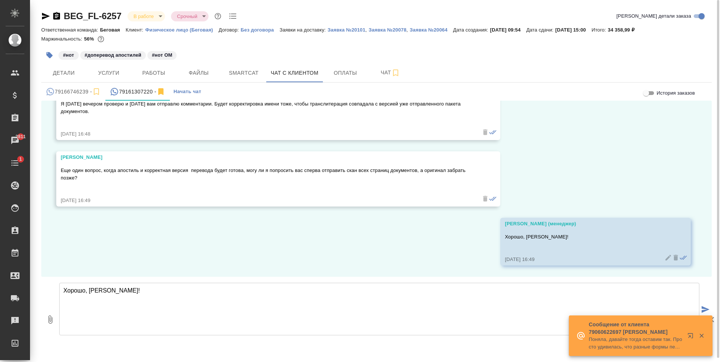
click at [323, 308] on textarea "Хорошо, Евгения!" at bounding box center [379, 308] width 640 height 53
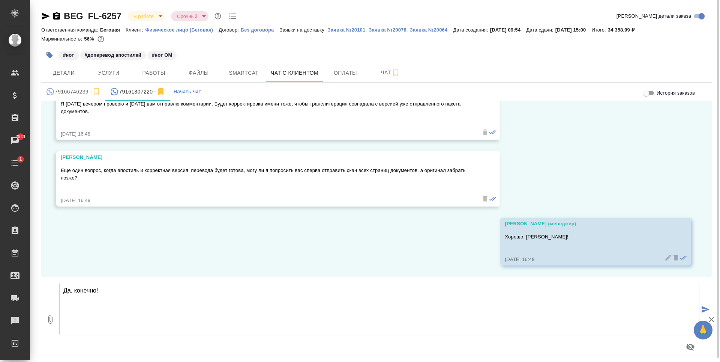
type textarea "Да, конечно!"
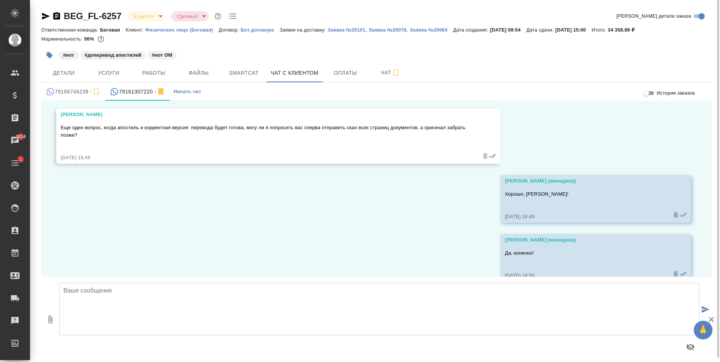
scroll to position [1112, 0]
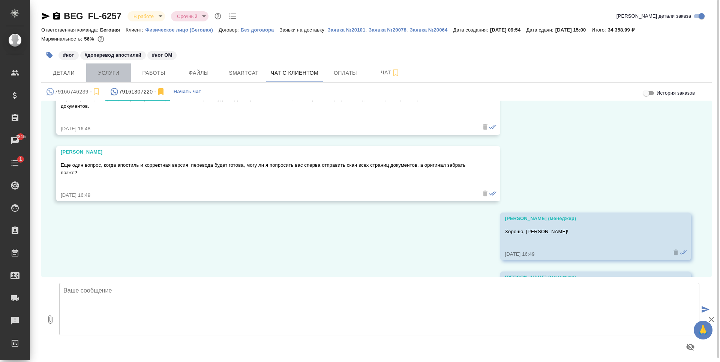
click at [104, 68] on button "Услуги" at bounding box center [108, 72] width 45 height 19
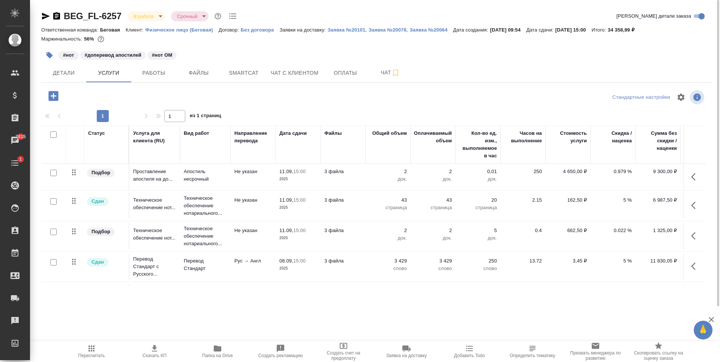
click at [285, 108] on div at bounding box center [376, 108] width 671 height 4
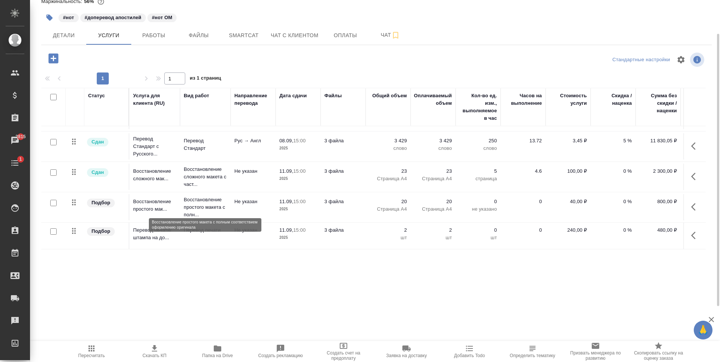
scroll to position [88, 0]
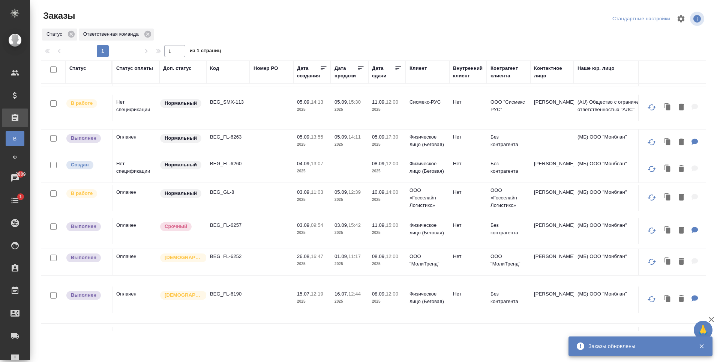
scroll to position [83, 0]
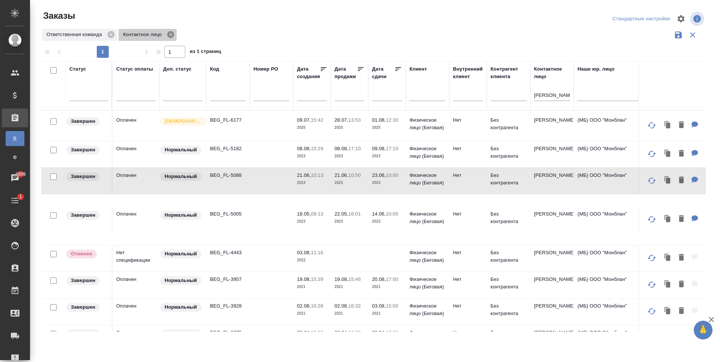
click at [169, 35] on icon at bounding box center [170, 34] width 7 height 7
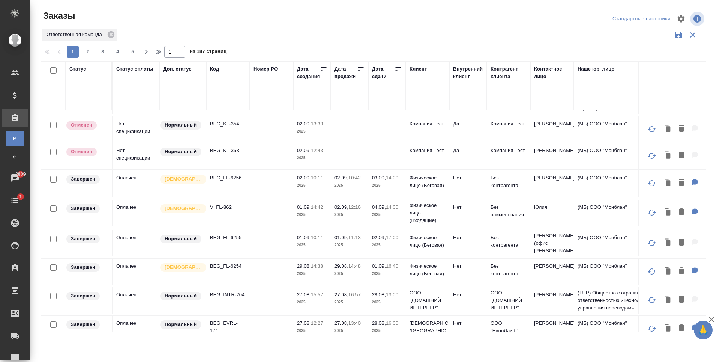
scroll to position [450, 0]
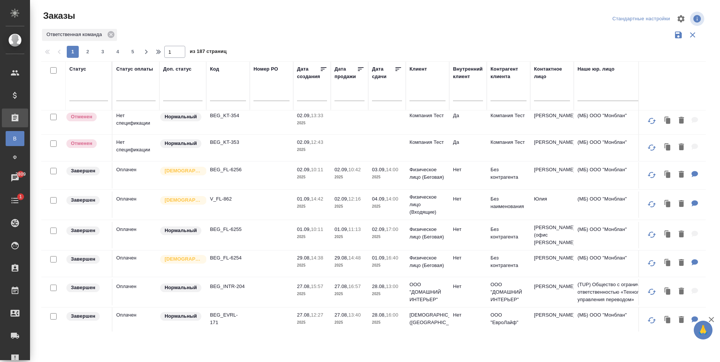
click at [262, 212] on td at bounding box center [272, 204] width 44 height 26
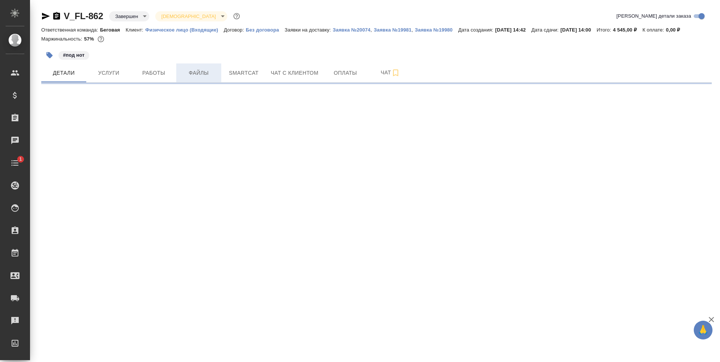
select select "RU"
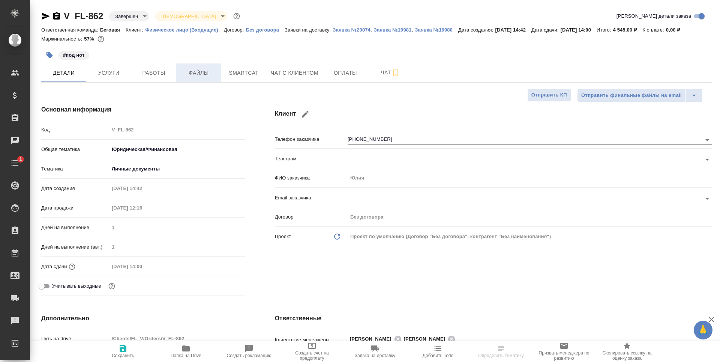
type textarea "x"
click at [183, 71] on span "Файлы" at bounding box center [199, 72] width 36 height 9
type textarea "x"
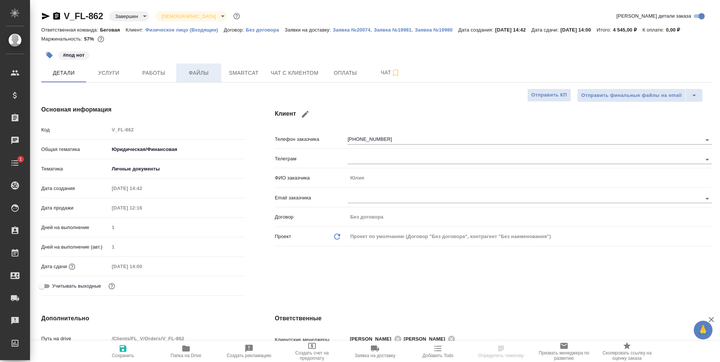
type textarea "x"
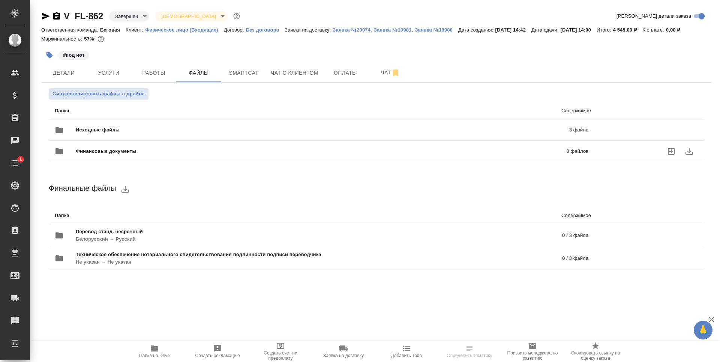
click at [250, 133] on span "Исходные файлы" at bounding box center [210, 130] width 269 height 8
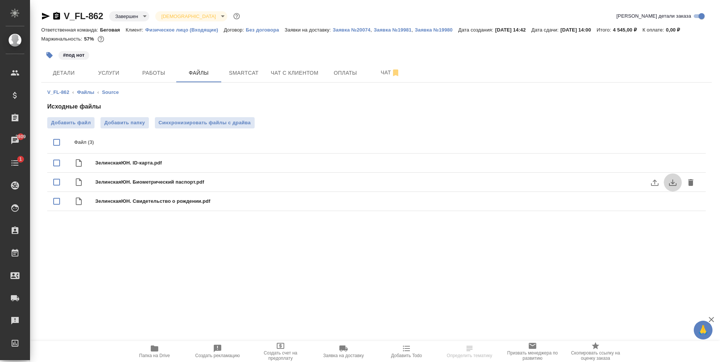
click at [667, 182] on button "download" at bounding box center [673, 182] width 18 height 18
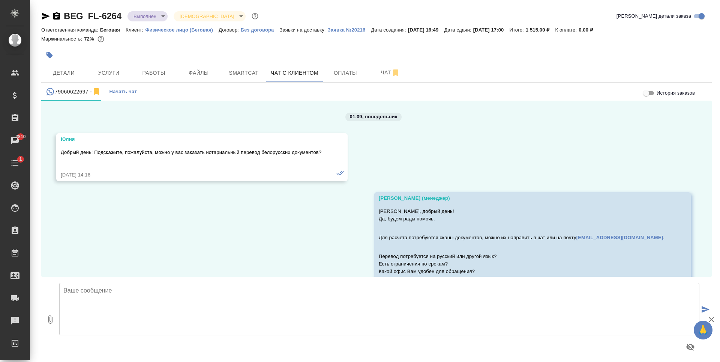
scroll to position [4359, 0]
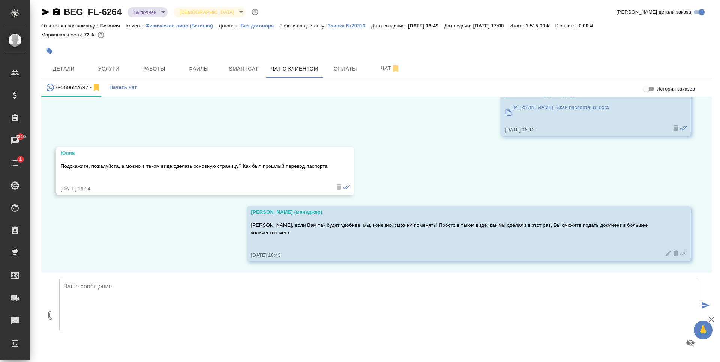
click at [66, 57] on div at bounding box center [264, 51] width 447 height 17
click at [63, 72] on span "Детали" at bounding box center [64, 68] width 36 height 9
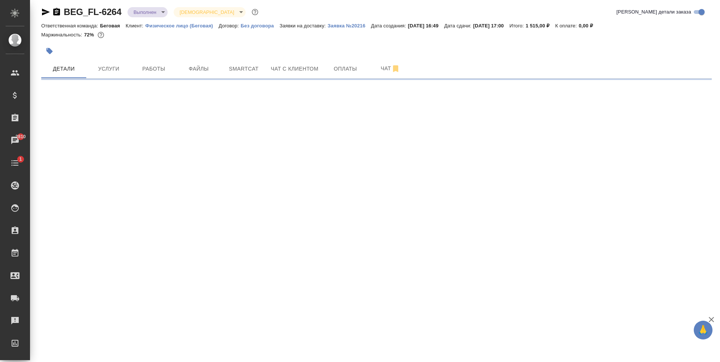
select select "RU"
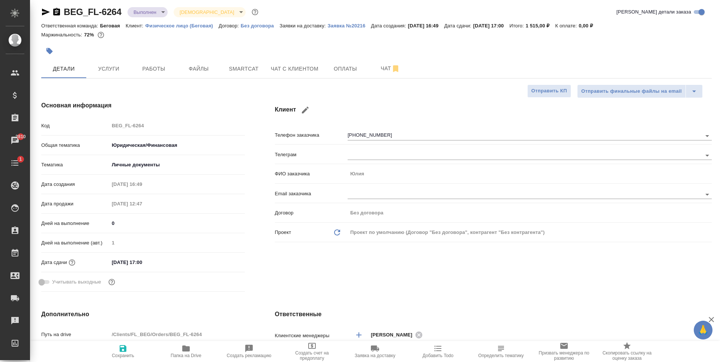
type textarea "x"
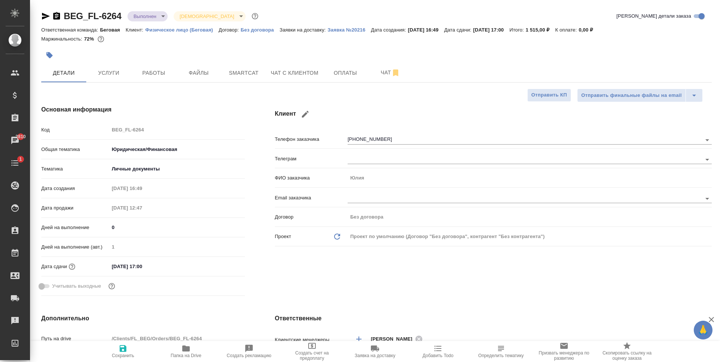
click at [315, 61] on div at bounding box center [264, 55] width 447 height 17
click at [309, 72] on span "Чат с клиентом" at bounding box center [295, 72] width 48 height 9
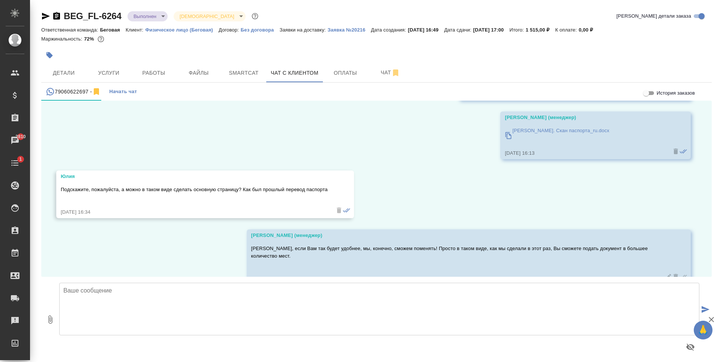
scroll to position [4359, 0]
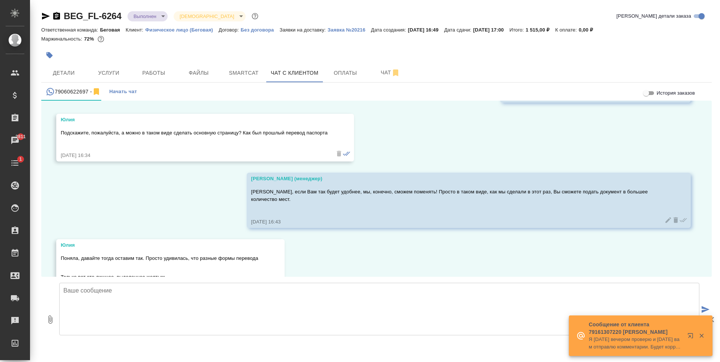
scroll to position [4444, 0]
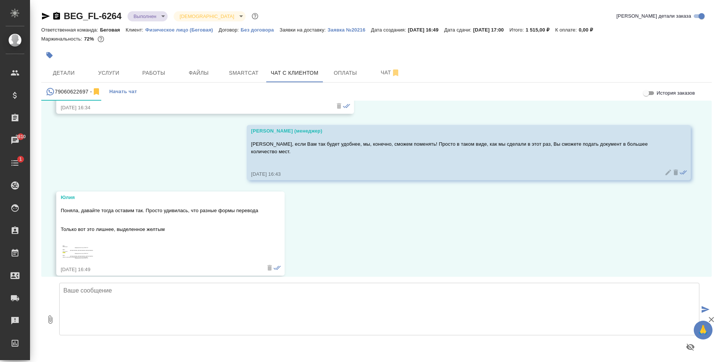
click at [69, 247] on img at bounding box center [80, 251] width 38 height 15
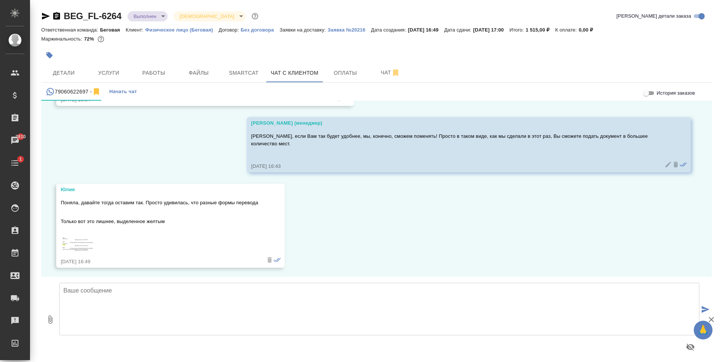
scroll to position [4454, 0]
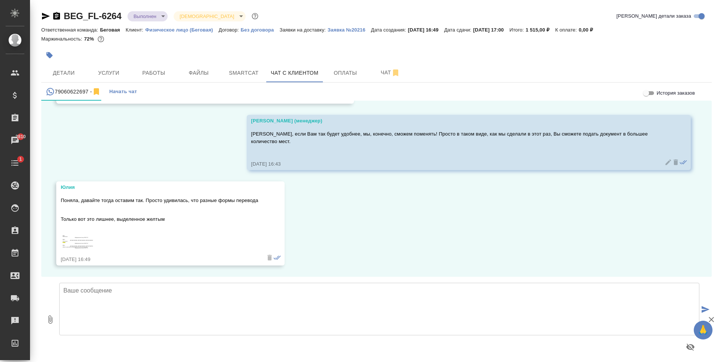
click at [213, 317] on textarea at bounding box center [379, 308] width 640 height 53
type textarea "О"
click at [48, 323] on icon "button" at bounding box center [50, 319] width 9 height 9
type input "C:\fakepath\2025-09-08_16-52-26.png"
click at [203, 310] on textarea at bounding box center [379, 308] width 640 height 53
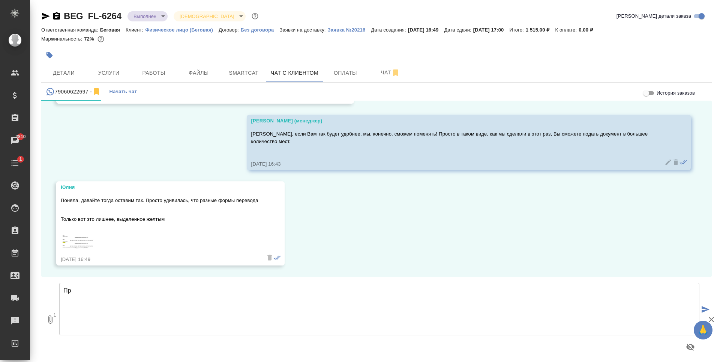
type textarea "П"
type textarea "Ю"
type textarea "Данный аспект присутствует в оригинале, поэтому переводчики оставили!"
click at [702, 306] on icon "submit" at bounding box center [706, 309] width 8 height 7
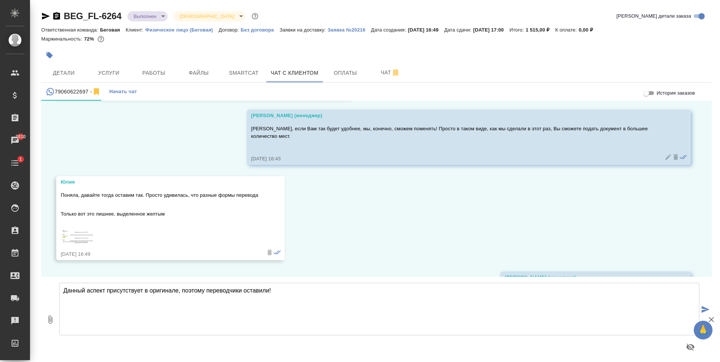
scroll to position [4572, 0]
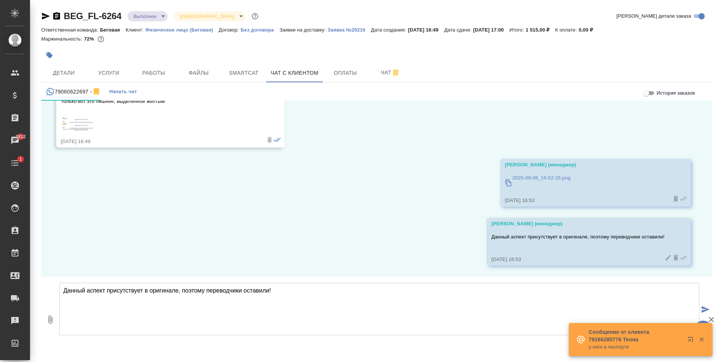
click at [75, 115] on div "Поняла, давайте тогда оставим так. Просто удивилась, что разные формы перевода …" at bounding box center [160, 96] width 198 height 39
click at [74, 129] on img at bounding box center [80, 123] width 38 height 15
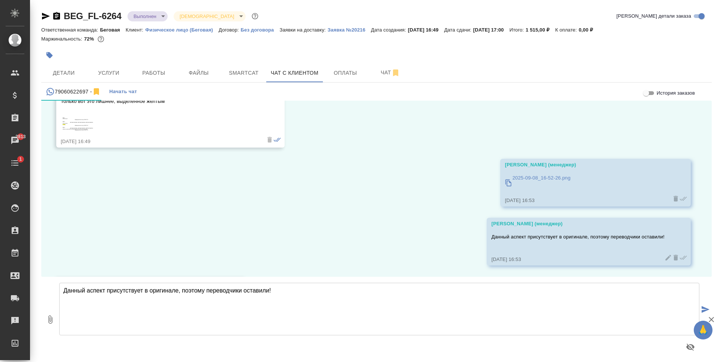
scroll to position [4631, 0]
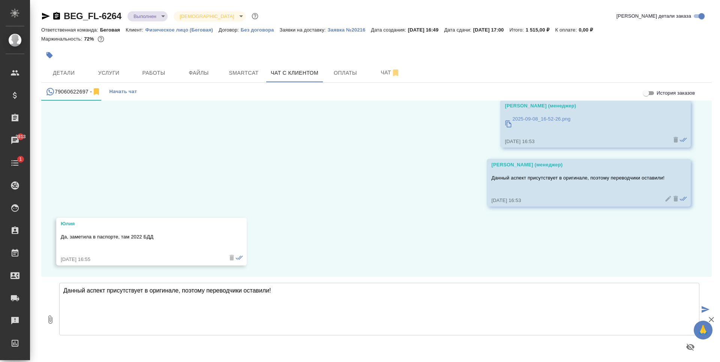
click at [272, 302] on textarea "Данный аспект присутствует в оригинале, поэтому переводчики оставили!" at bounding box center [379, 308] width 640 height 53
type textarea "Да, тоже увидела, что на одну букву ошиблись!"
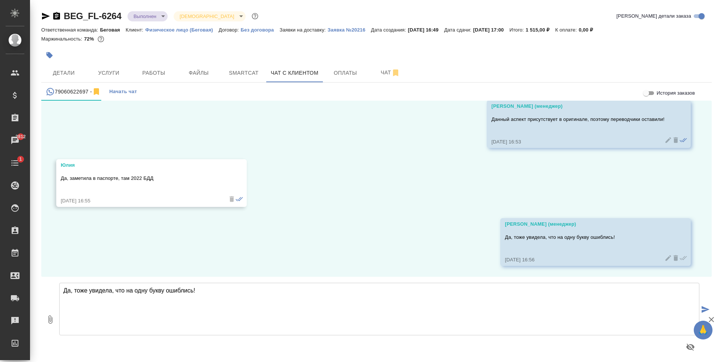
scroll to position [4690, 0]
type textarea "Тогда поправлю данный момент. После этого направляем на заверение, все верно?"
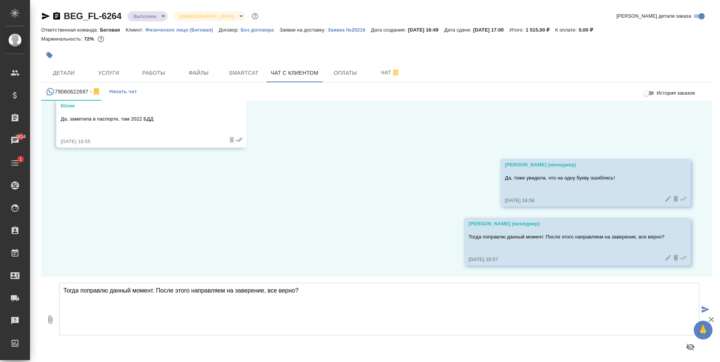
click at [387, 203] on div "01.09, понедельник Юлия Добрый день! Подскажите, пожалуйста, можно у вас заказа…" at bounding box center [376, 189] width 671 height 176
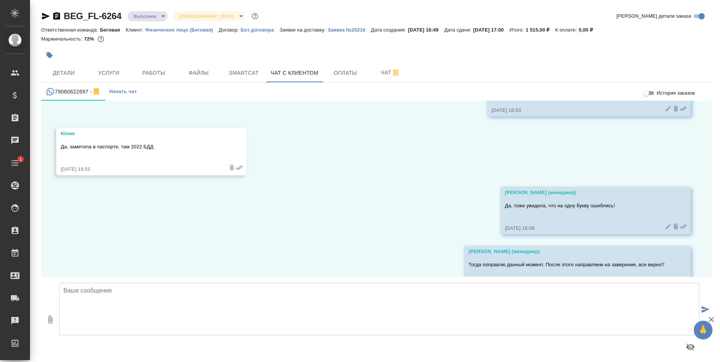
scroll to position [4808, 0]
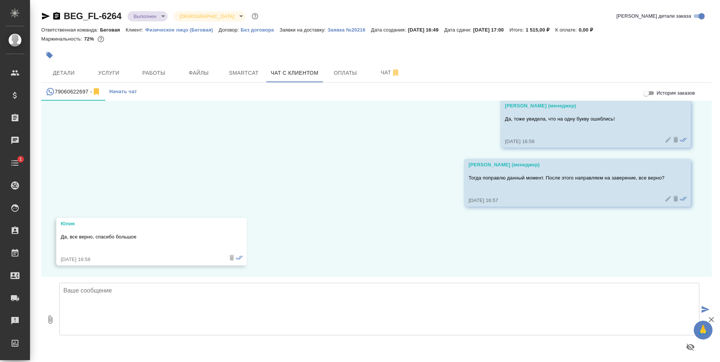
click at [253, 303] on textarea at bounding box center [379, 308] width 640 height 53
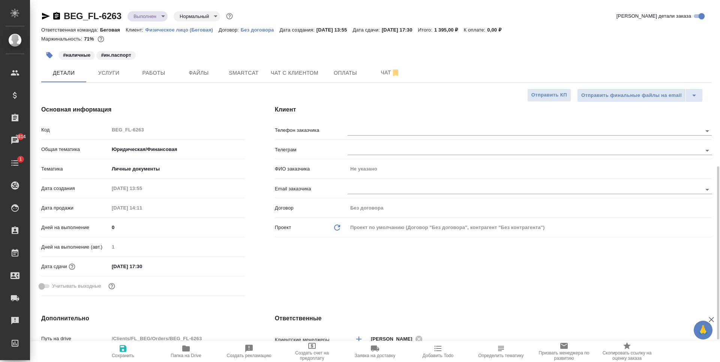
select select "RU"
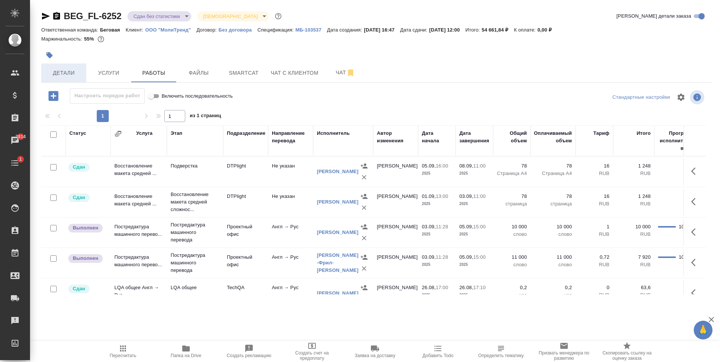
click at [78, 66] on button "Детали" at bounding box center [63, 72] width 45 height 19
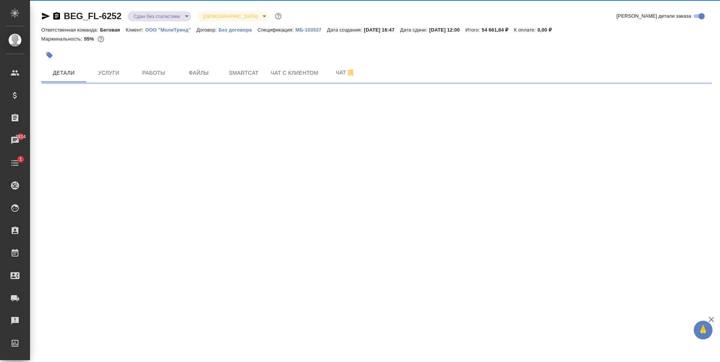
select select "RU"
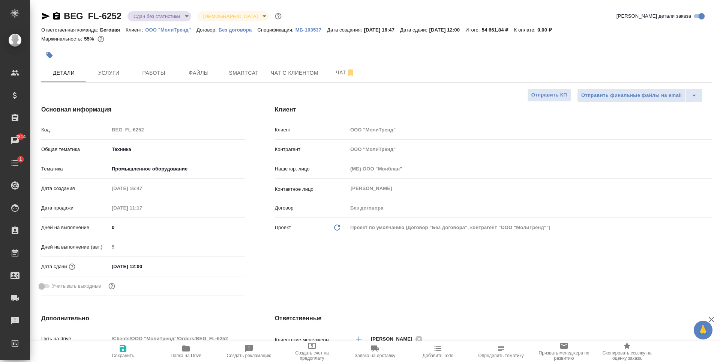
type textarea "x"
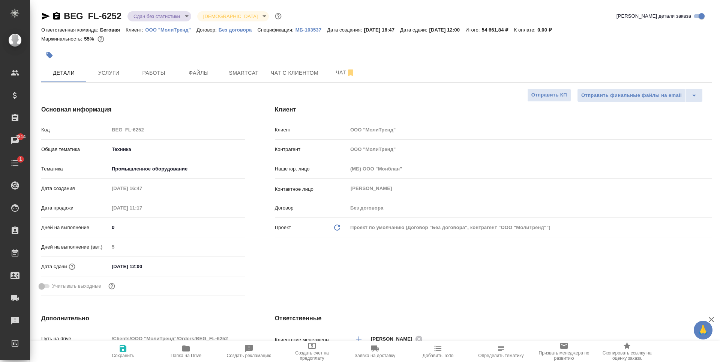
type textarea "x"
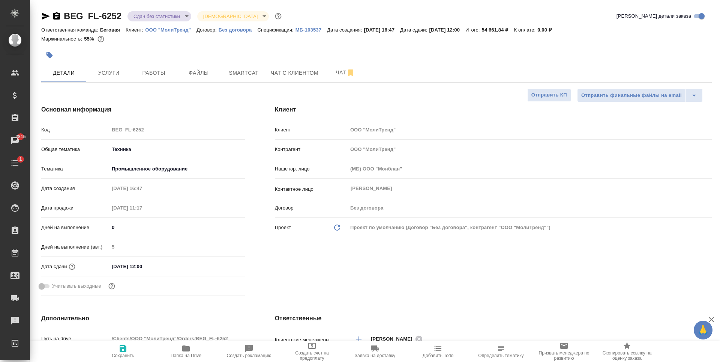
type textarea "x"
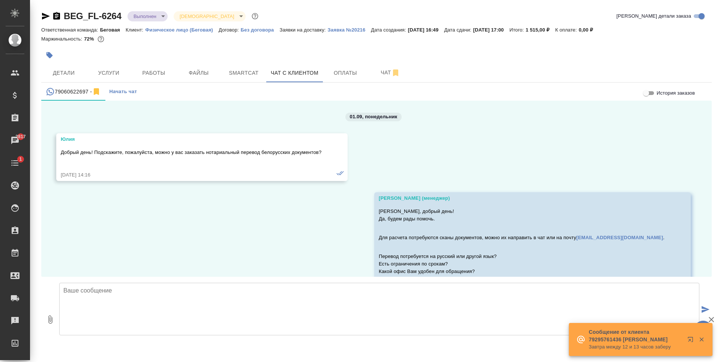
scroll to position [4808, 0]
